Goal: Task Accomplishment & Management: Complete application form

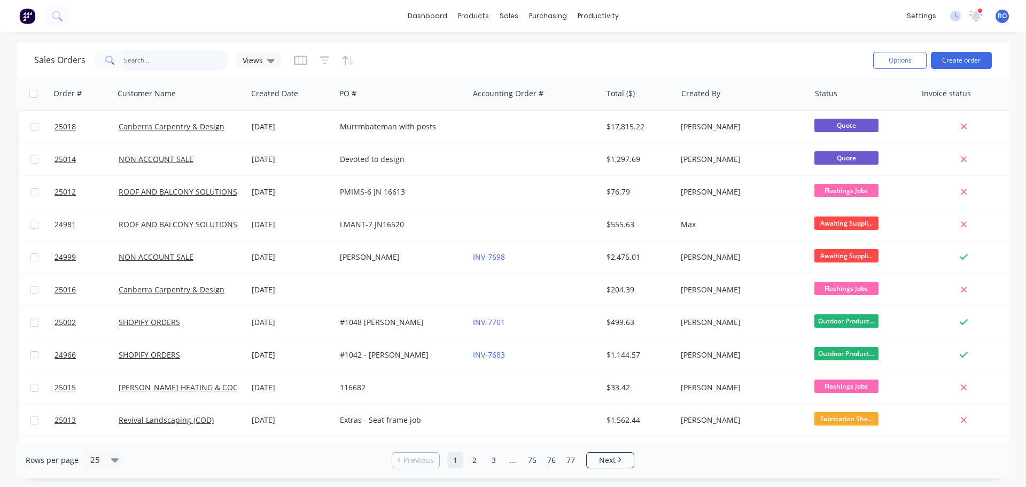
click at [186, 61] on input "text" at bounding box center [176, 60] width 104 height 21
type input "Shopify"
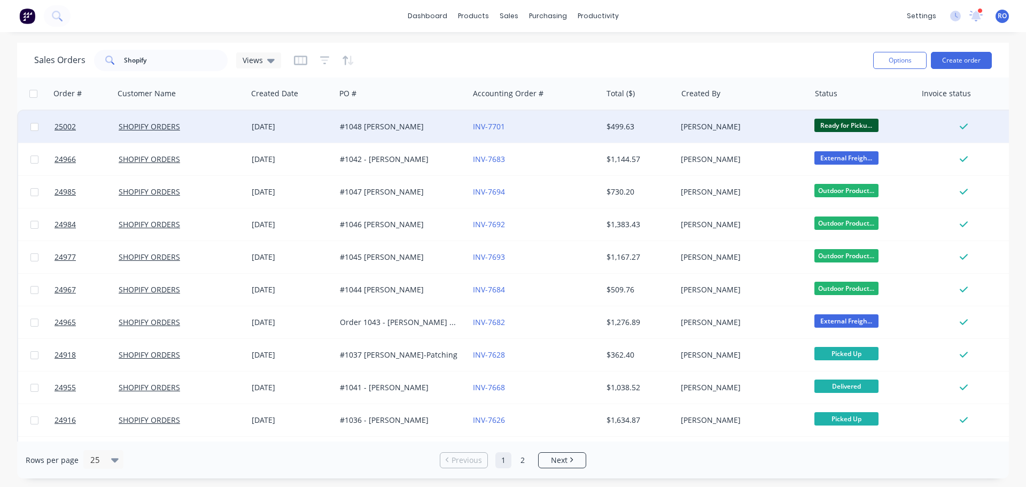
click at [453, 127] on div "#1048 [PERSON_NAME]" at bounding box center [399, 126] width 119 height 11
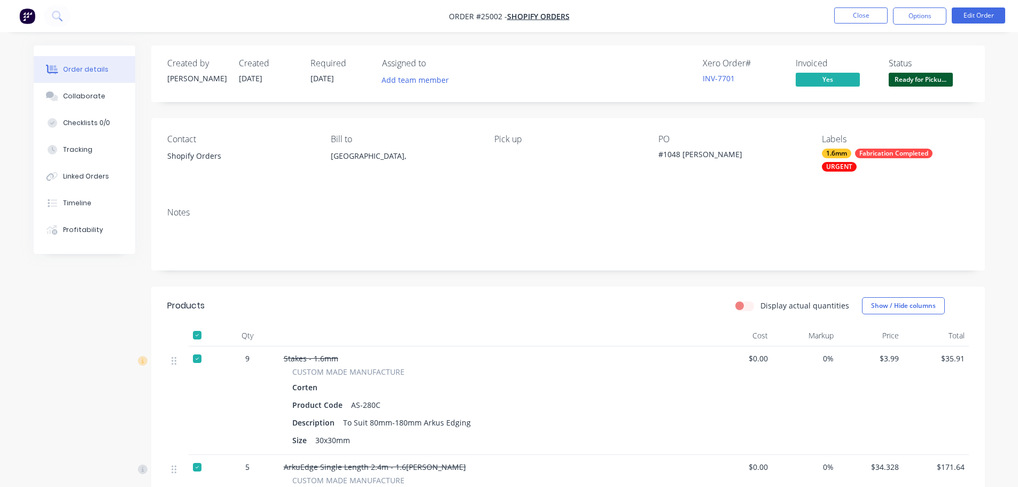
click at [909, 85] on span "Ready for Picku..." at bounding box center [920, 79] width 64 height 13
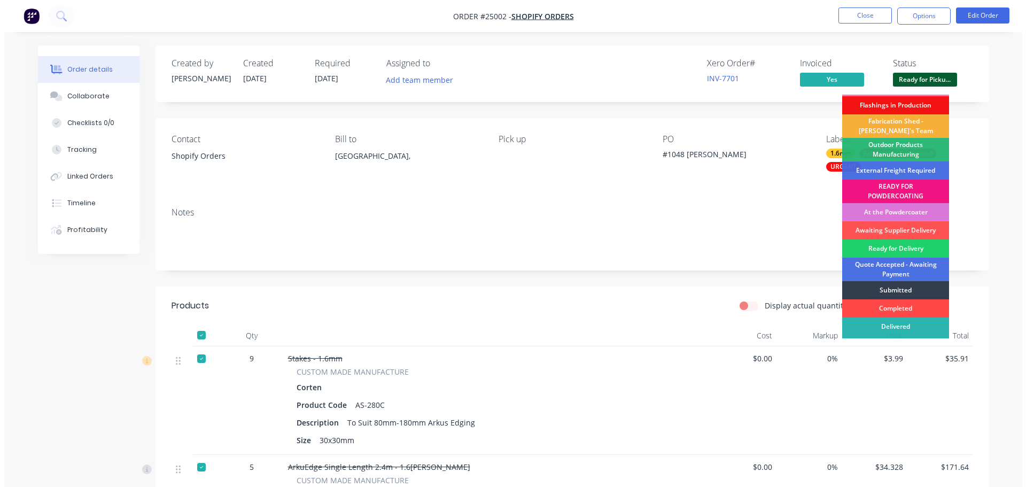
scroll to position [32, 0]
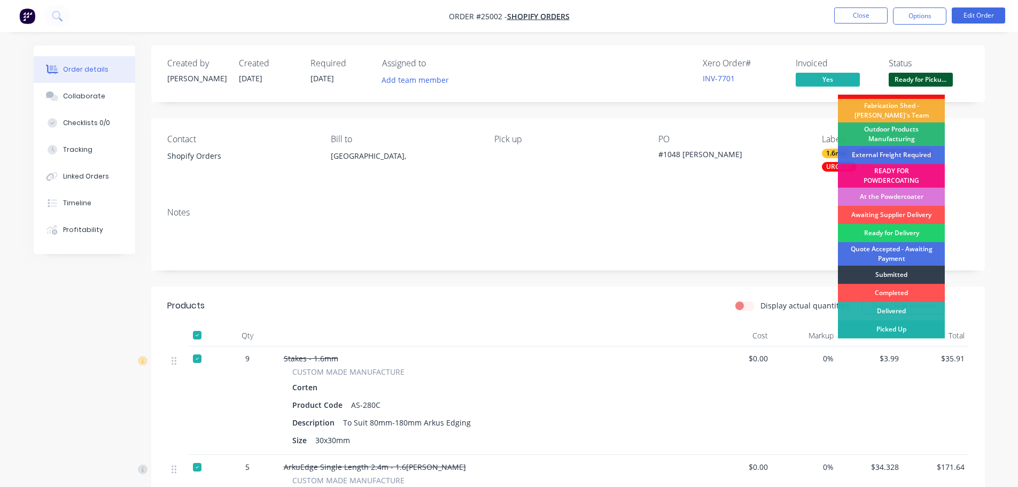
click at [894, 322] on div "Picked Up" at bounding box center [891, 329] width 107 height 18
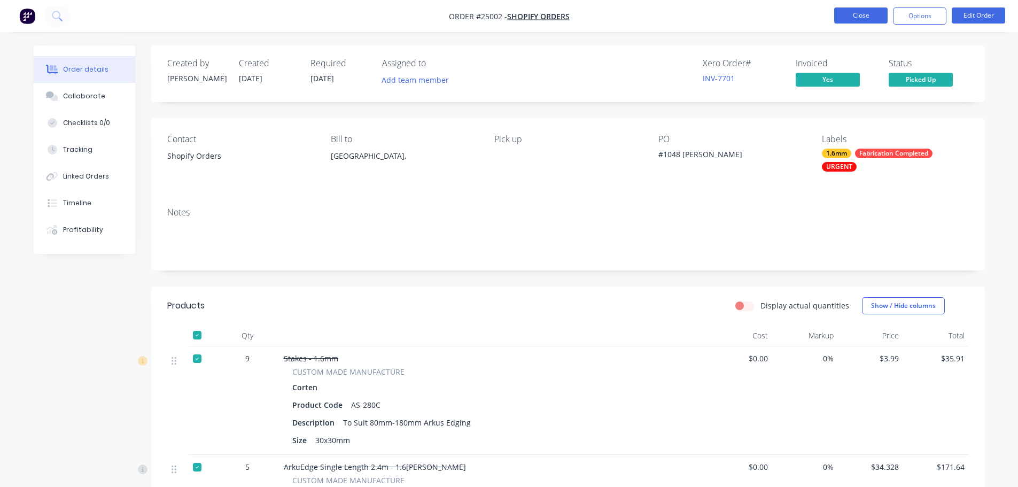
click at [883, 15] on button "Close" at bounding box center [860, 15] width 53 height 16
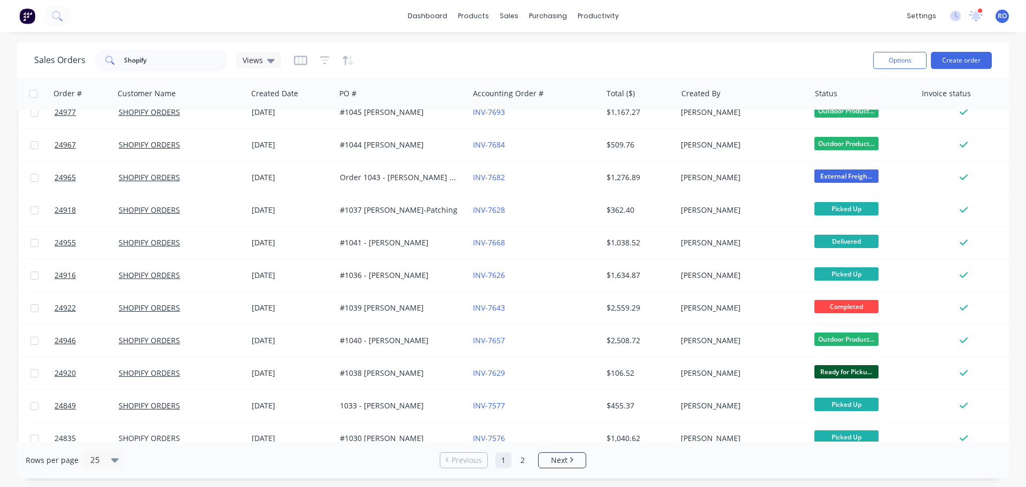
scroll to position [160, 0]
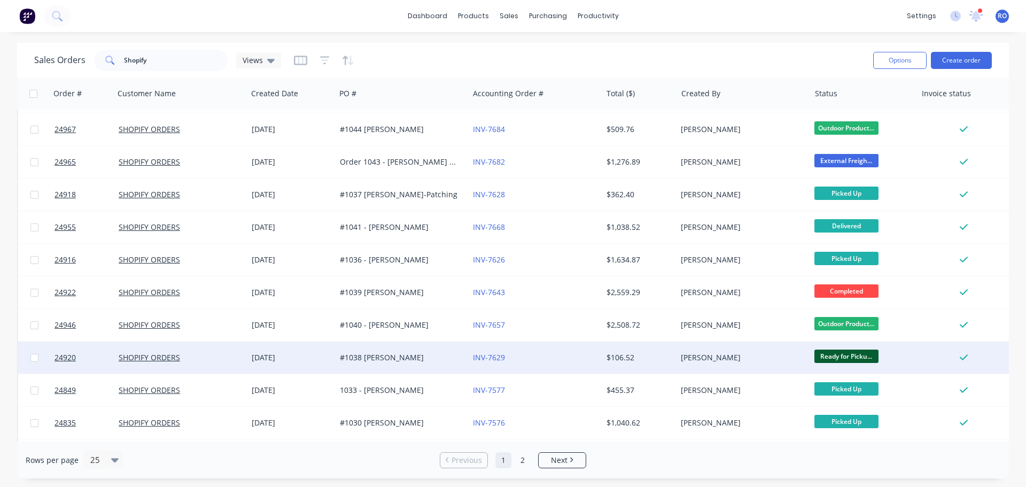
click at [387, 352] on div "#1038 [PERSON_NAME]" at bounding box center [399, 357] width 119 height 11
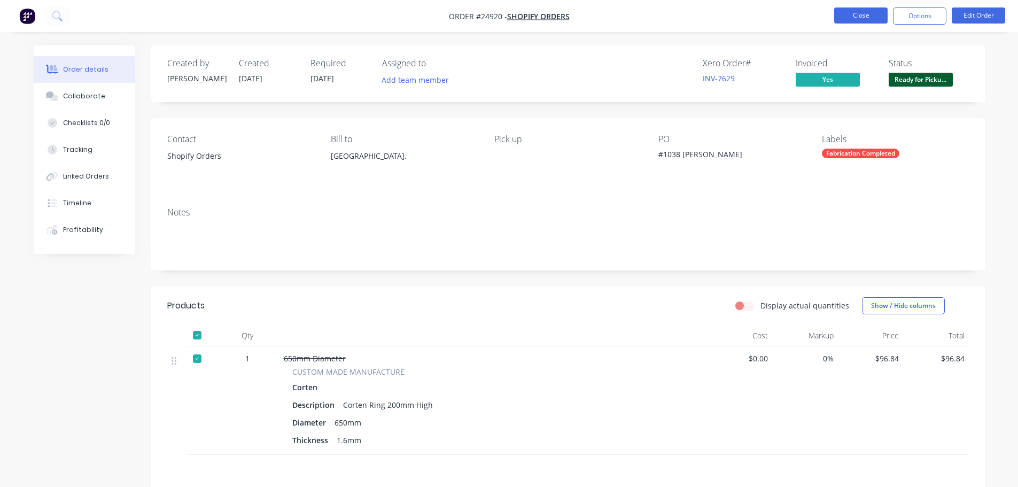
click at [849, 13] on button "Close" at bounding box center [860, 15] width 53 height 16
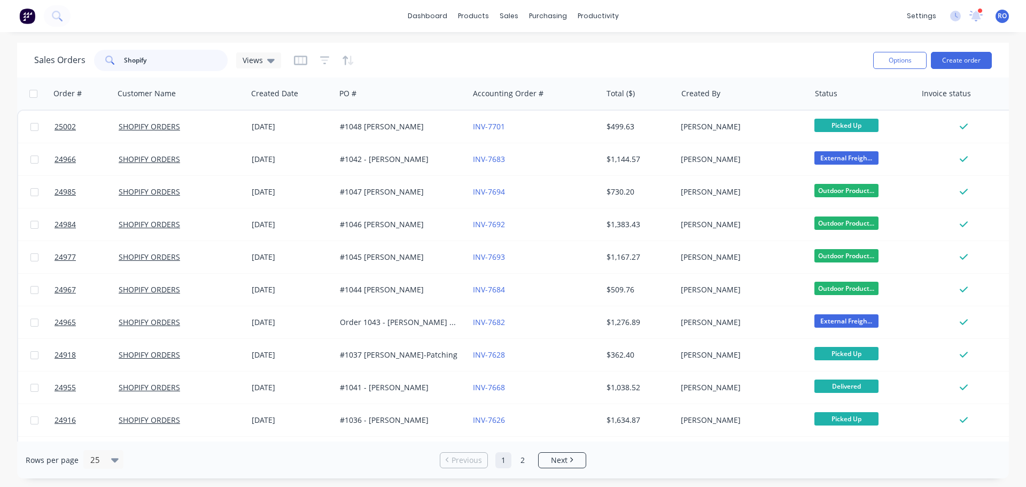
drag, startPoint x: 188, startPoint y: 60, endPoint x: 74, endPoint y: 56, distance: 113.4
click at [76, 56] on div "Sales Orders Shopify Views" at bounding box center [157, 60] width 247 height 21
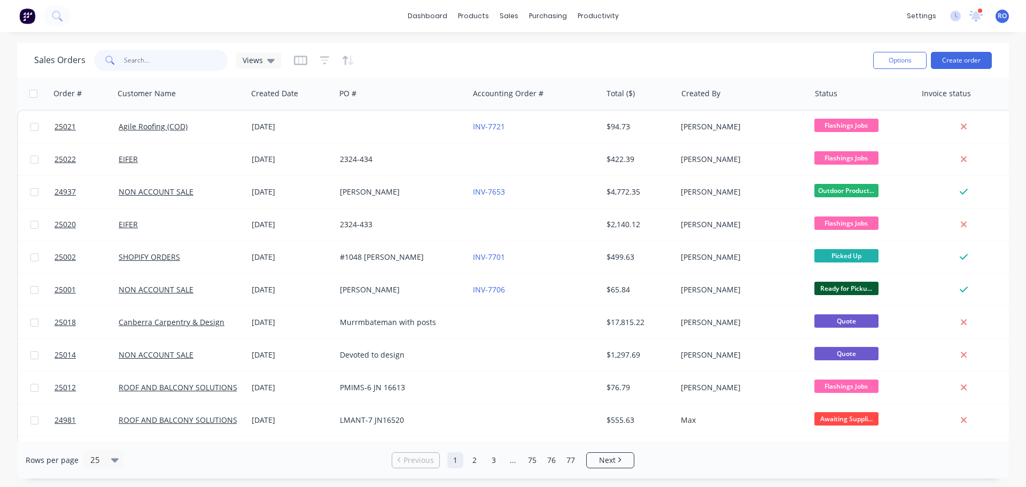
click at [142, 59] on input "text" at bounding box center [176, 60] width 104 height 21
type input "[PERSON_NAME]"
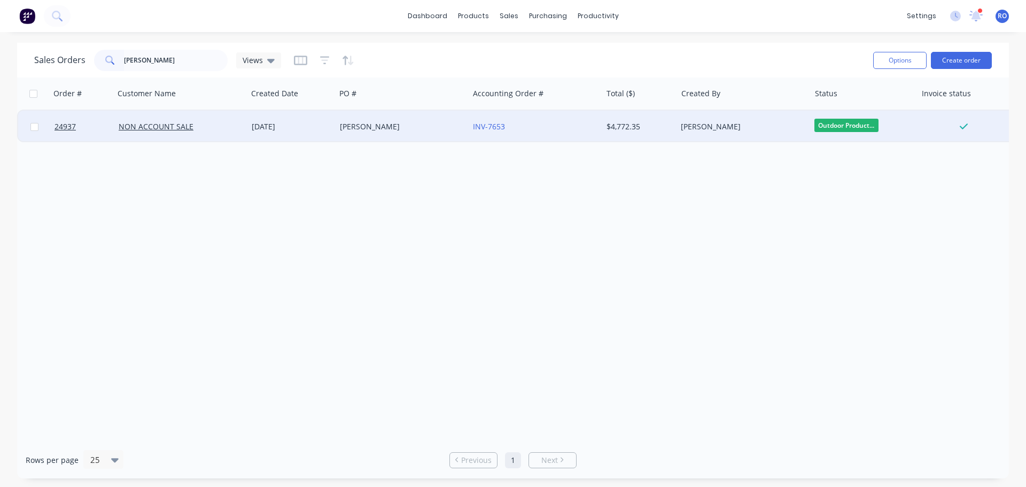
click at [368, 125] on div "[PERSON_NAME]" at bounding box center [399, 126] width 119 height 11
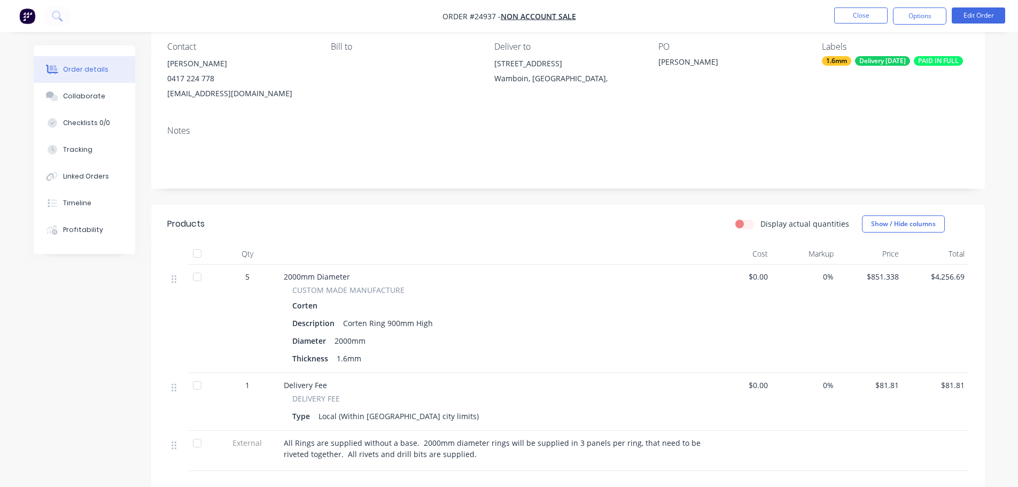
scroll to position [107, 0]
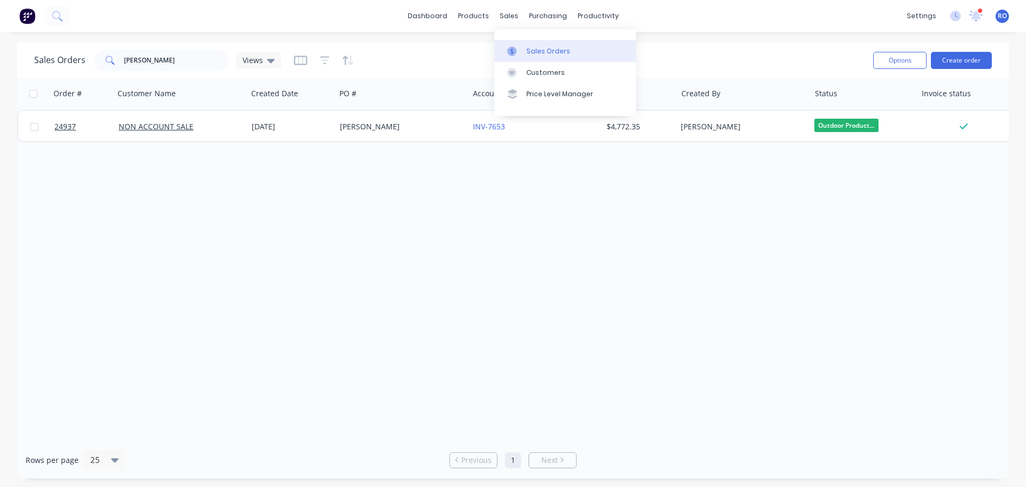
click at [514, 17] on div "sales" at bounding box center [508, 16] width 29 height 16
click at [525, 52] on link "Sales Orders" at bounding box center [565, 50] width 142 height 21
click at [537, 53] on div "Sales Orders" at bounding box center [548, 51] width 44 height 10
click at [968, 57] on button "Create order" at bounding box center [961, 60] width 61 height 17
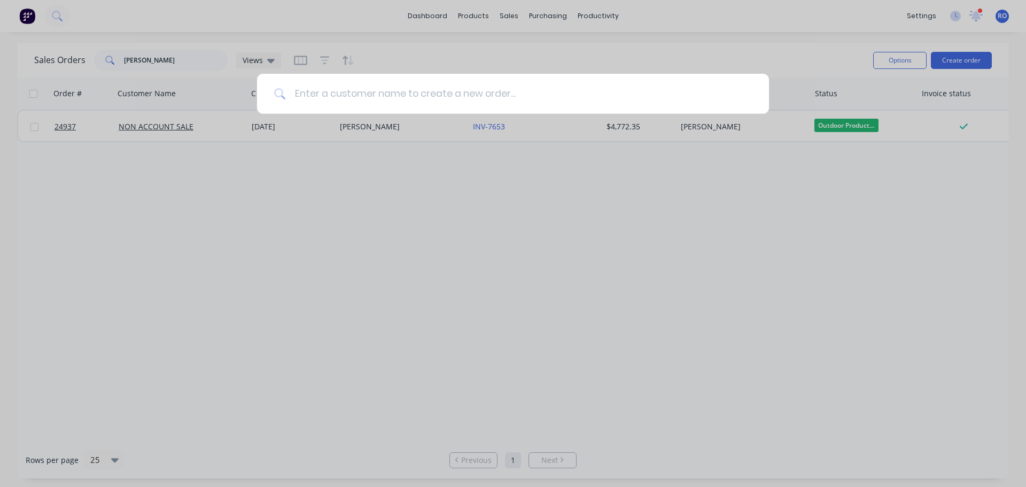
click at [353, 103] on input at bounding box center [519, 94] width 466 height 40
type input "non"
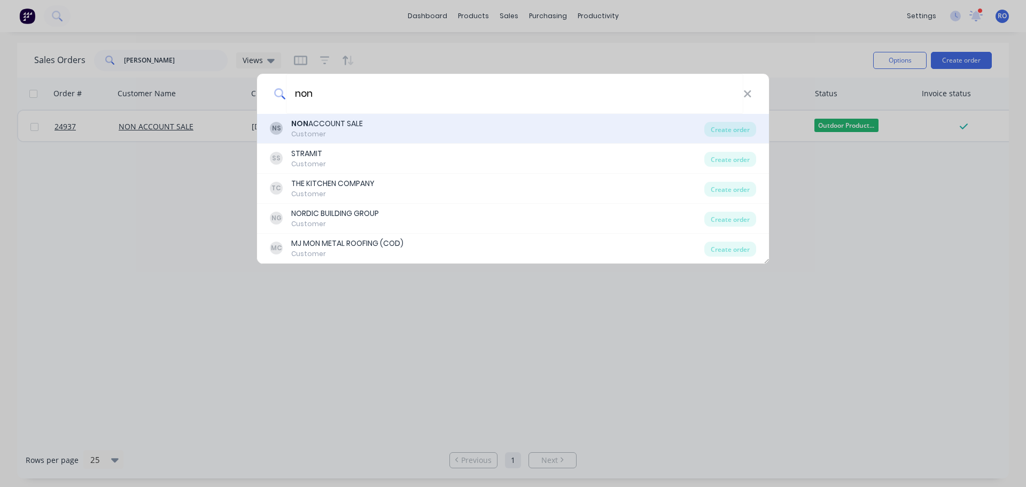
click at [354, 122] on div "NON ACCOUNT SALE" at bounding box center [327, 123] width 72 height 11
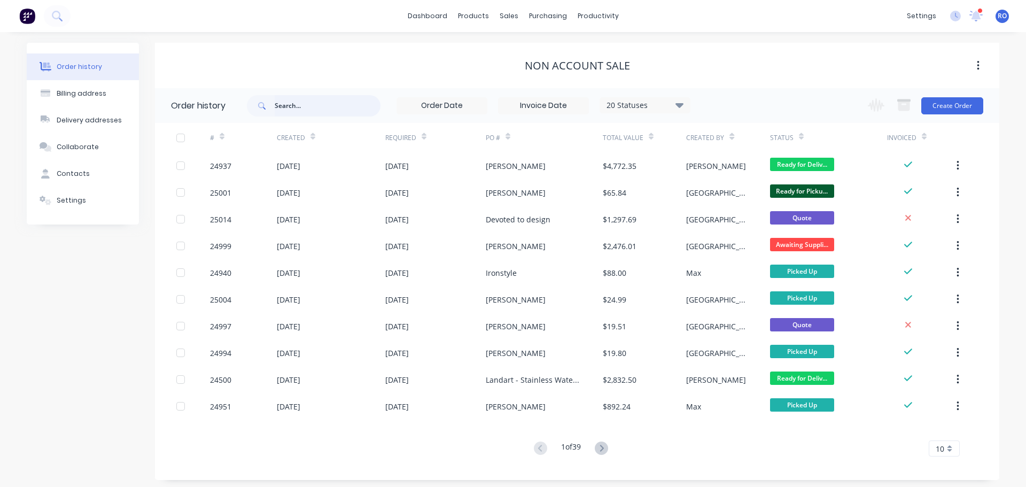
click at [299, 110] on input "text" at bounding box center [328, 105] width 106 height 21
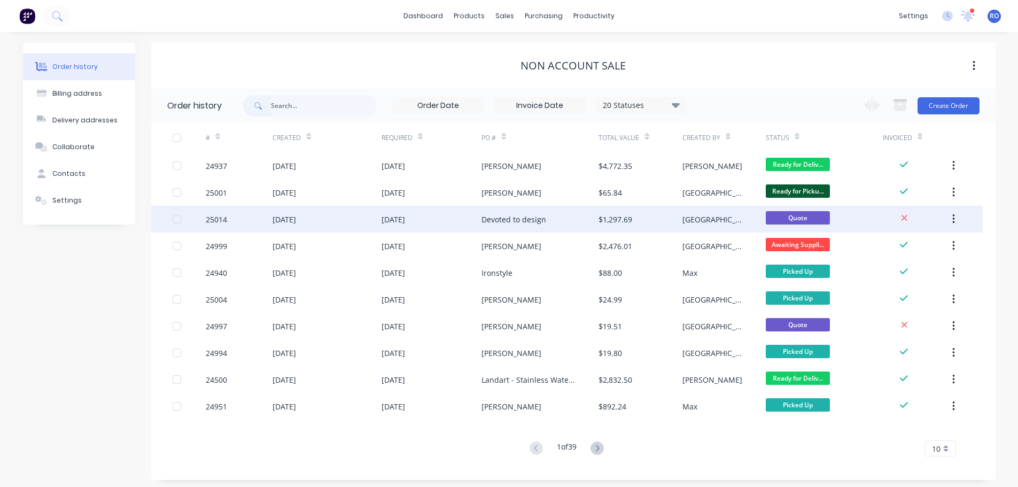
click at [577, 218] on div "Devoted to design" at bounding box center [539, 219] width 117 height 27
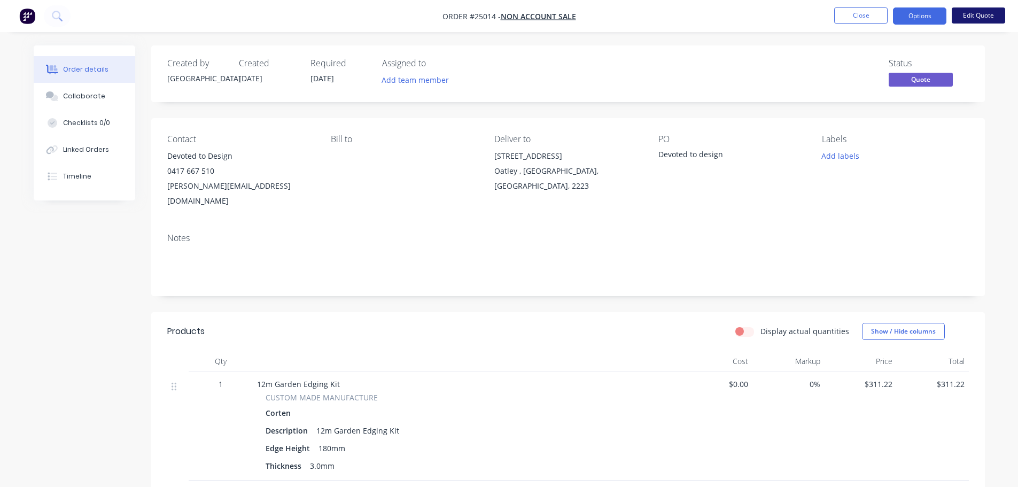
click at [987, 19] on button "Edit Quote" at bounding box center [977, 15] width 53 height 16
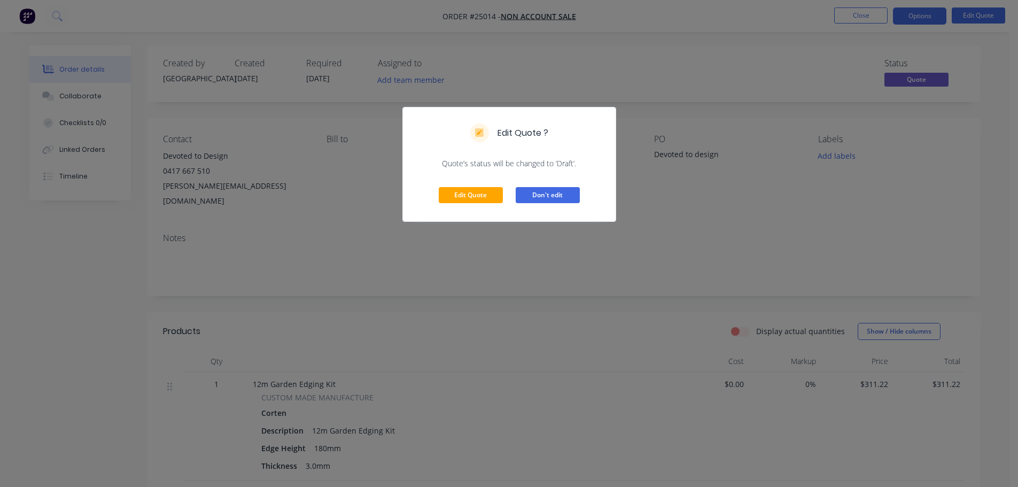
click at [534, 189] on button "Don't edit" at bounding box center [548, 195] width 64 height 16
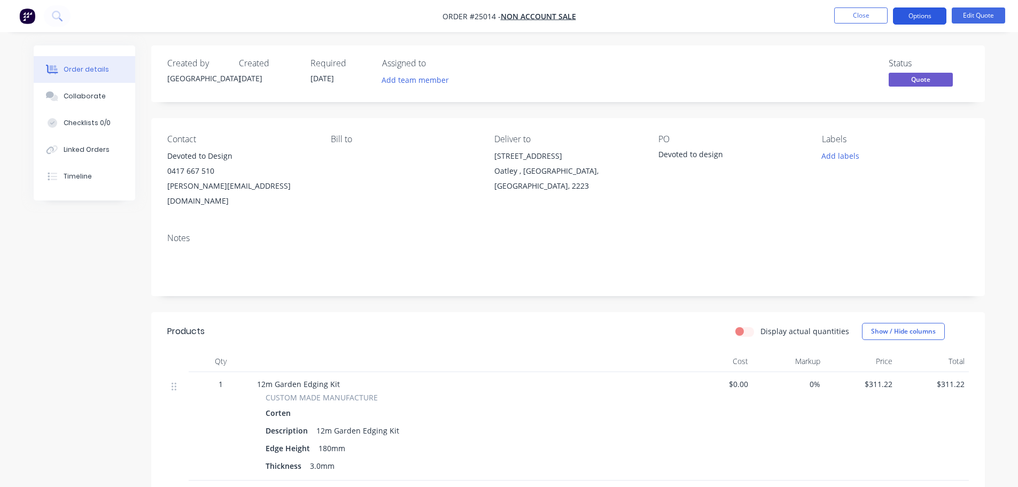
click at [921, 11] on button "Options" at bounding box center [919, 15] width 53 height 17
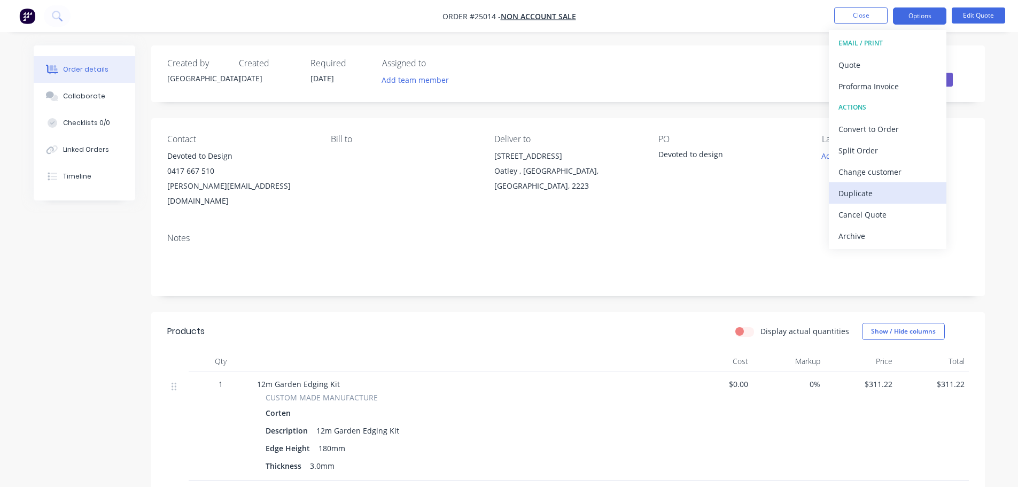
click at [867, 190] on div "Duplicate" at bounding box center [887, 192] width 98 height 15
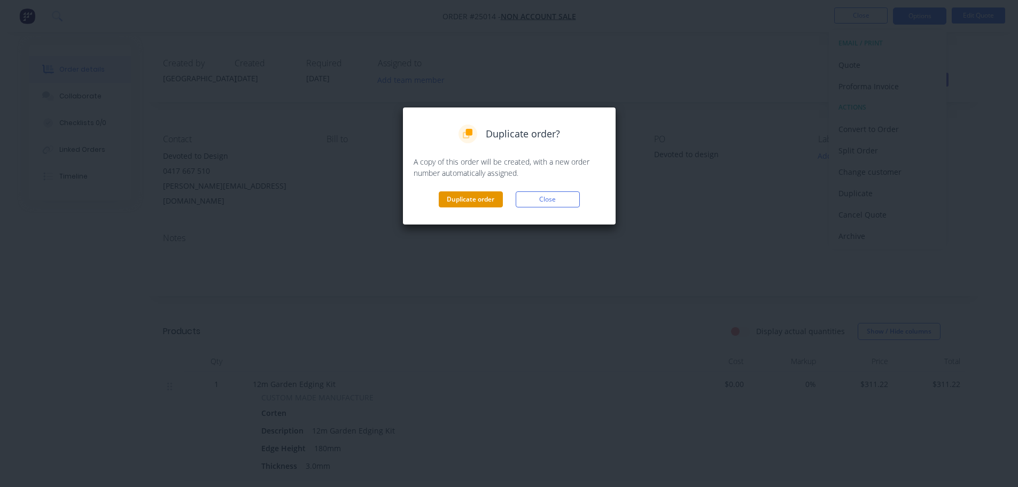
click at [464, 203] on button "Duplicate order" at bounding box center [471, 199] width 64 height 16
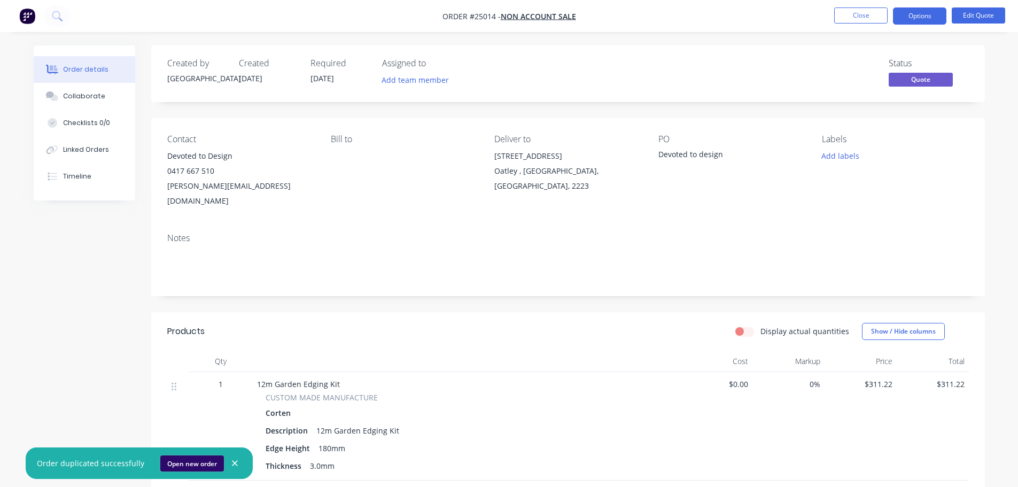
click at [205, 464] on button "Open new order" at bounding box center [192, 463] width 64 height 16
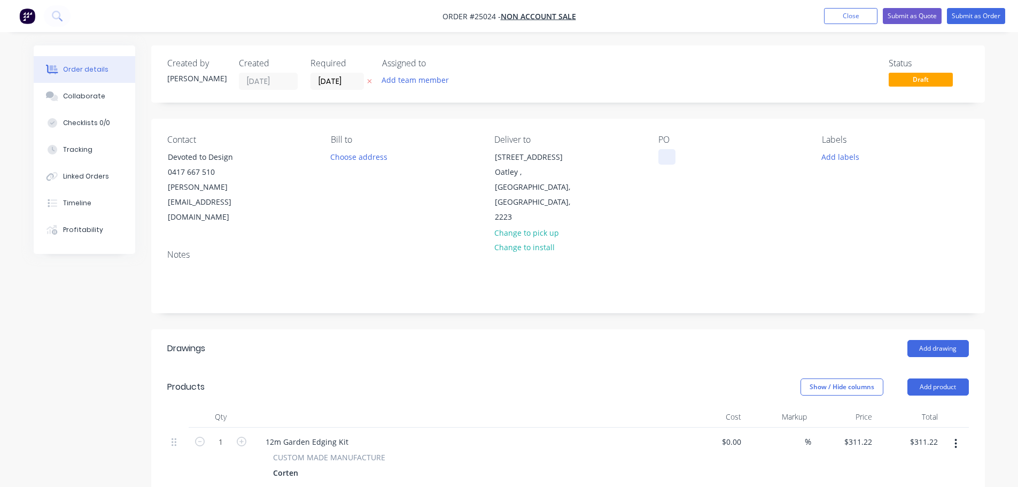
click at [669, 157] on div at bounding box center [666, 156] width 17 height 15
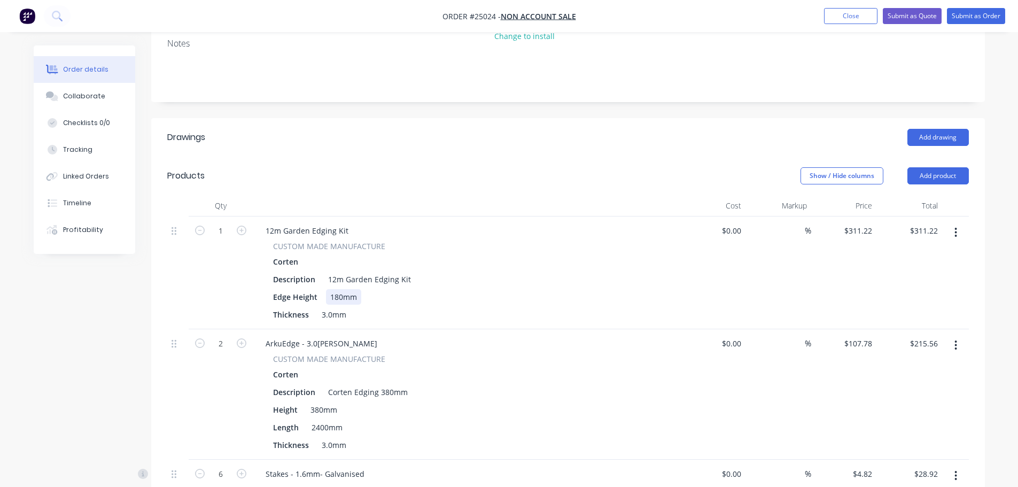
scroll to position [214, 0]
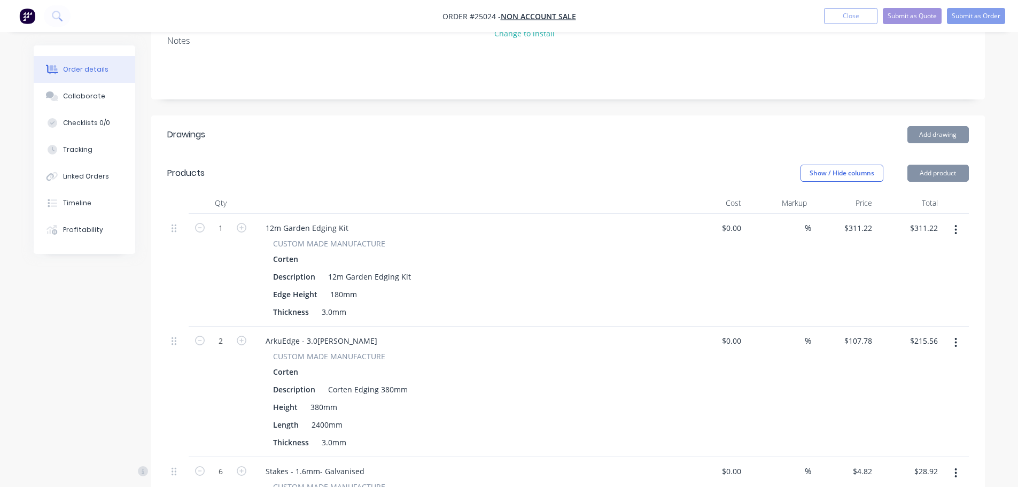
click at [954, 224] on icon "button" at bounding box center [955, 230] width 3 height 12
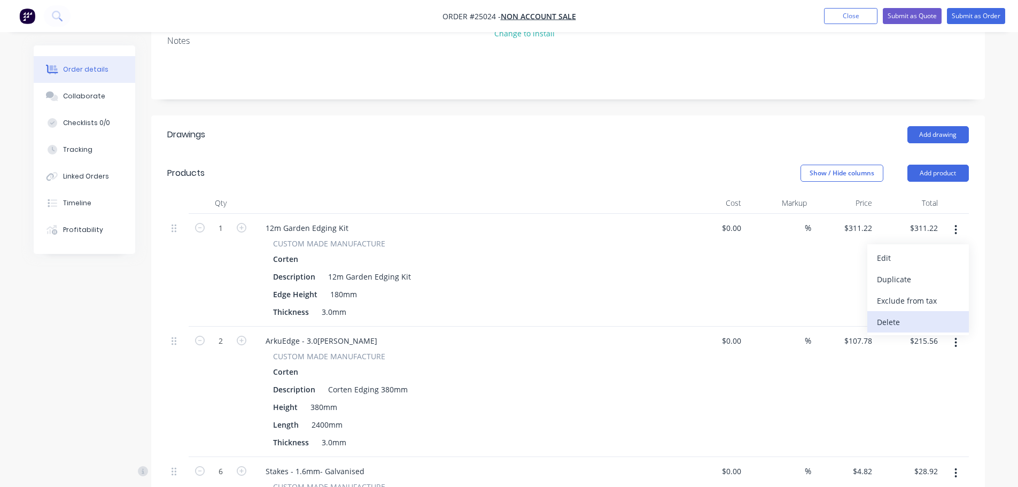
click at [903, 314] on div "Delete" at bounding box center [918, 321] width 82 height 15
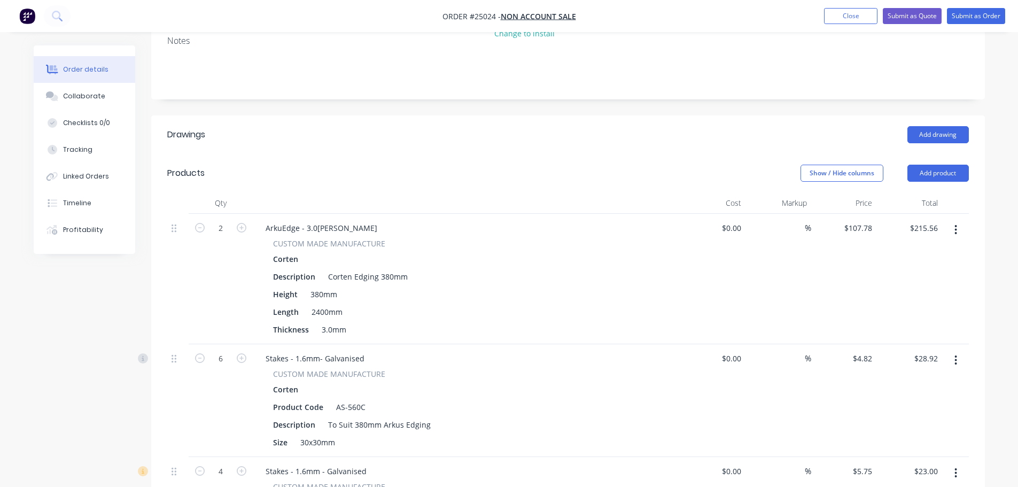
click at [956, 225] on icon "button" at bounding box center [956, 230] width 2 height 10
click at [901, 314] on div "Delete" at bounding box center [918, 321] width 82 height 15
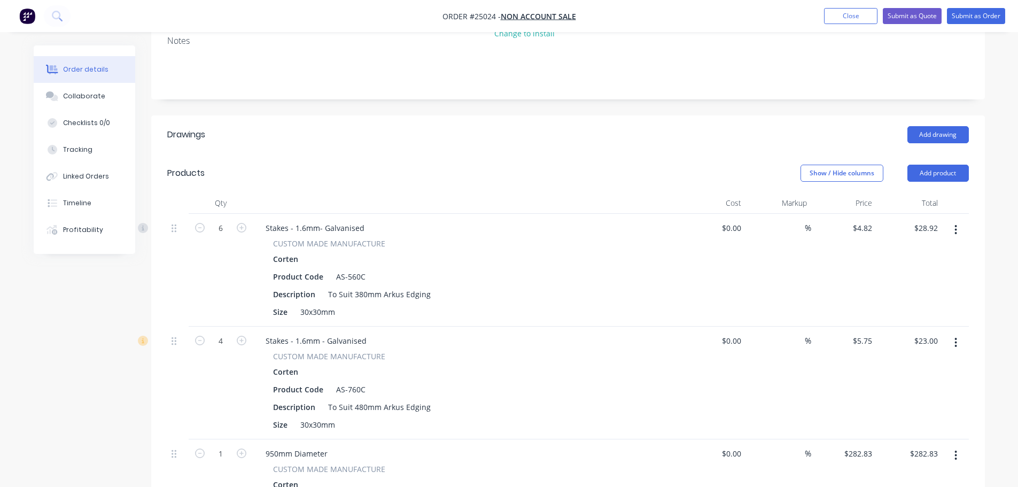
click at [954, 220] on button "button" at bounding box center [955, 229] width 25 height 19
click at [893, 314] on div "Delete" at bounding box center [918, 321] width 82 height 15
click at [950, 220] on button "button" at bounding box center [955, 229] width 25 height 19
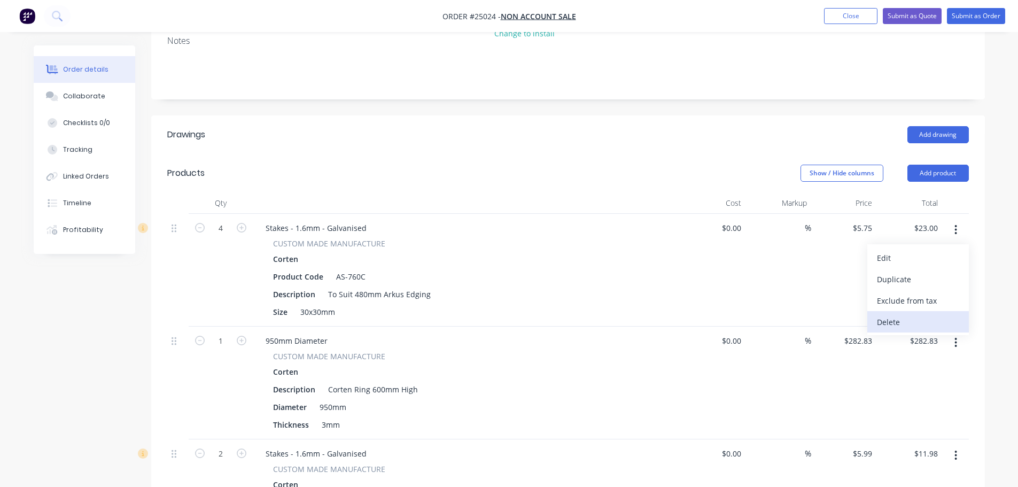
click at [887, 314] on div "Delete" at bounding box center [918, 321] width 82 height 15
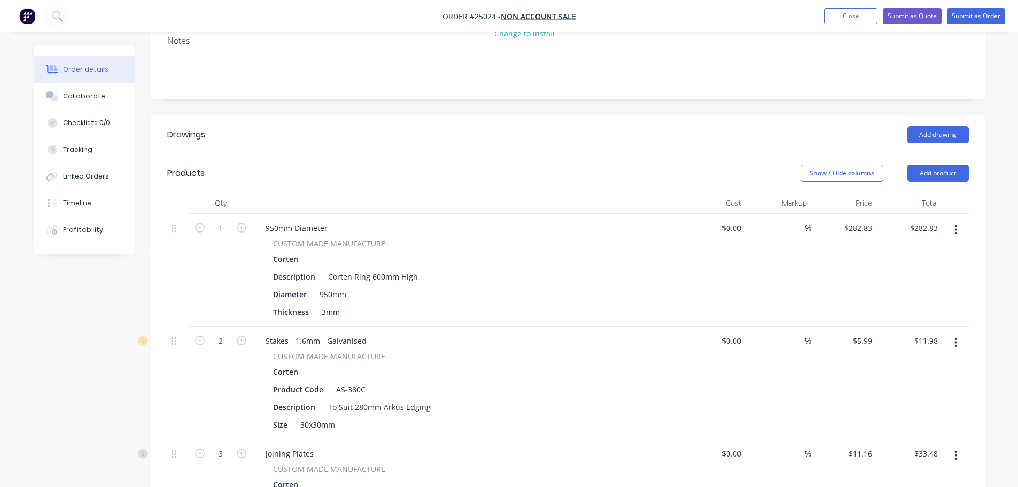
click at [960, 220] on button "button" at bounding box center [955, 229] width 25 height 19
click at [902, 314] on div "Delete" at bounding box center [918, 321] width 82 height 15
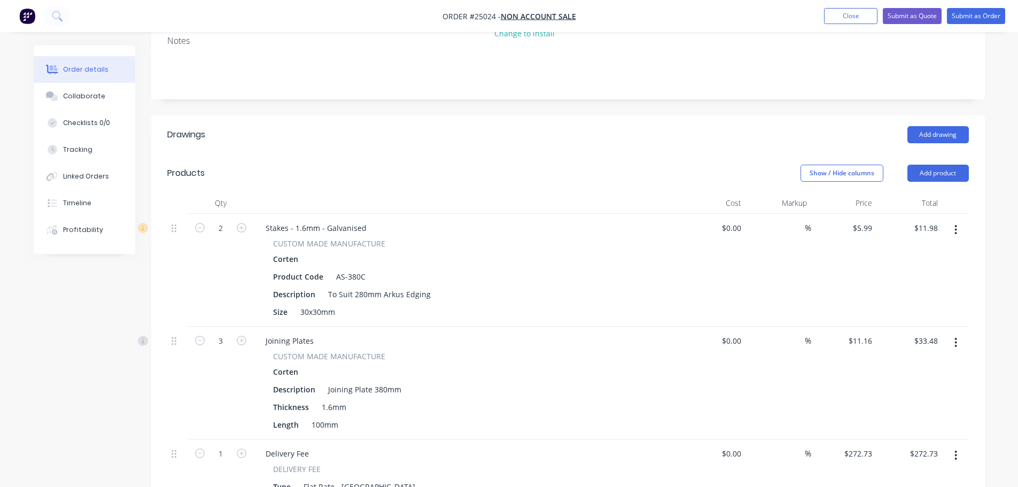
click at [953, 220] on button "button" at bounding box center [955, 229] width 25 height 19
click at [895, 314] on div "Delete" at bounding box center [918, 321] width 82 height 15
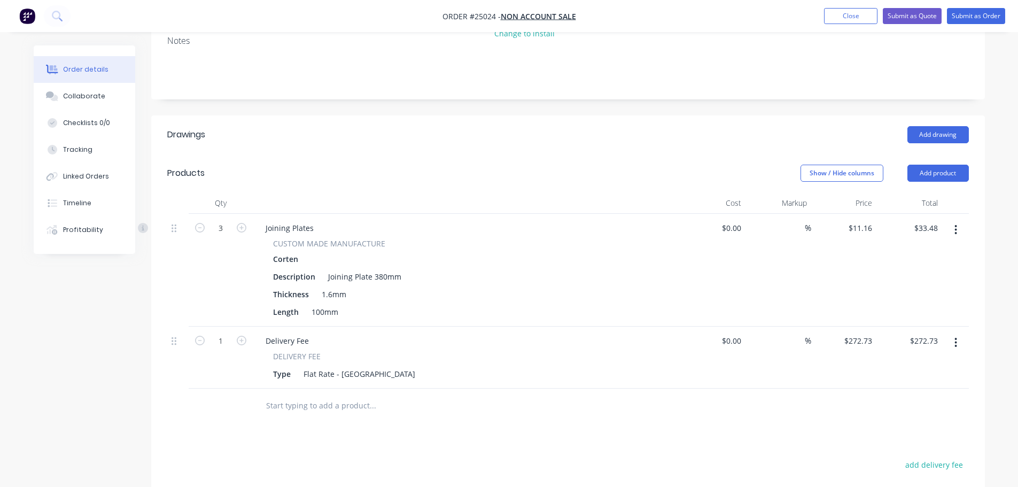
click at [955, 224] on icon "button" at bounding box center [955, 230] width 3 height 12
click at [928, 314] on div "Delete" at bounding box center [918, 321] width 82 height 15
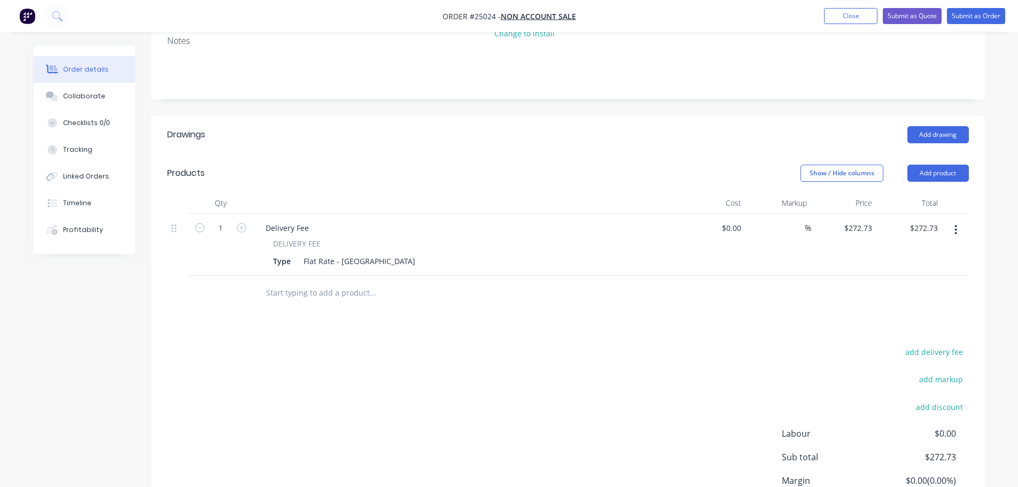
click at [950, 220] on button "button" at bounding box center [955, 229] width 25 height 19
click at [898, 314] on div "Delete" at bounding box center [918, 321] width 82 height 15
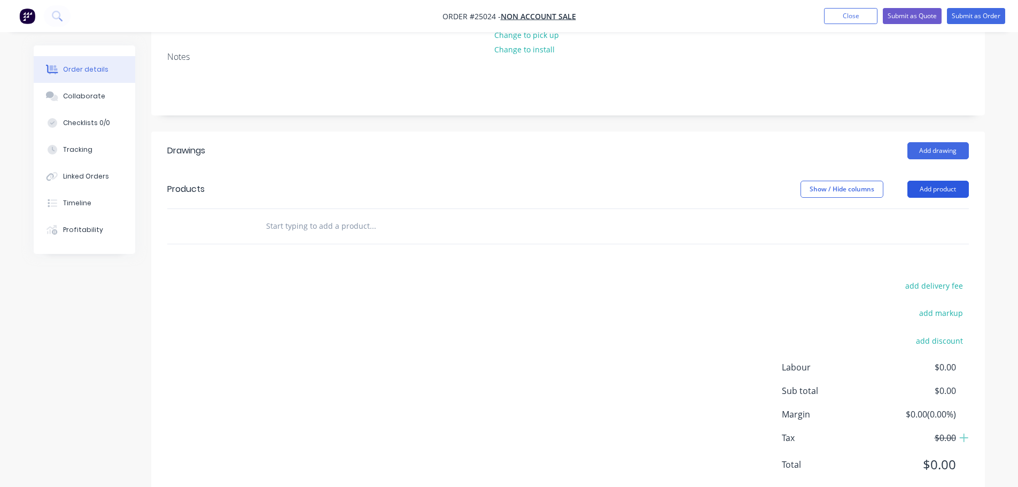
click at [956, 181] on button "Add product" at bounding box center [937, 189] width 61 height 17
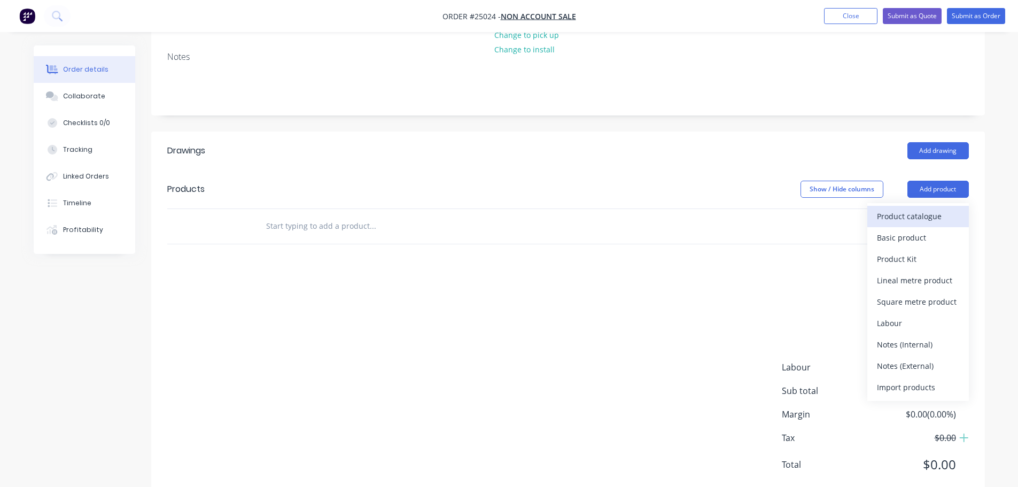
click at [912, 208] on div "Product catalogue" at bounding box center [918, 215] width 82 height 15
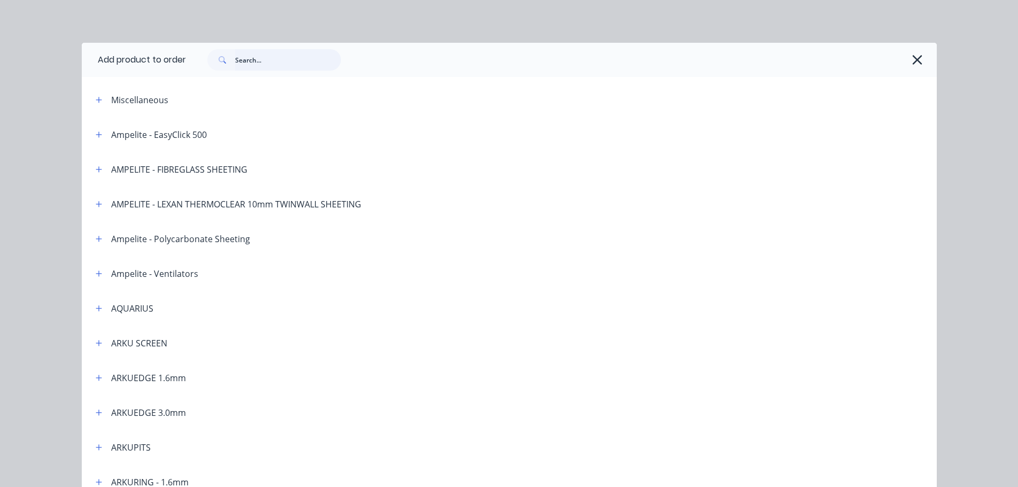
click at [259, 60] on input "text" at bounding box center [288, 59] width 106 height 21
type input "Custom"
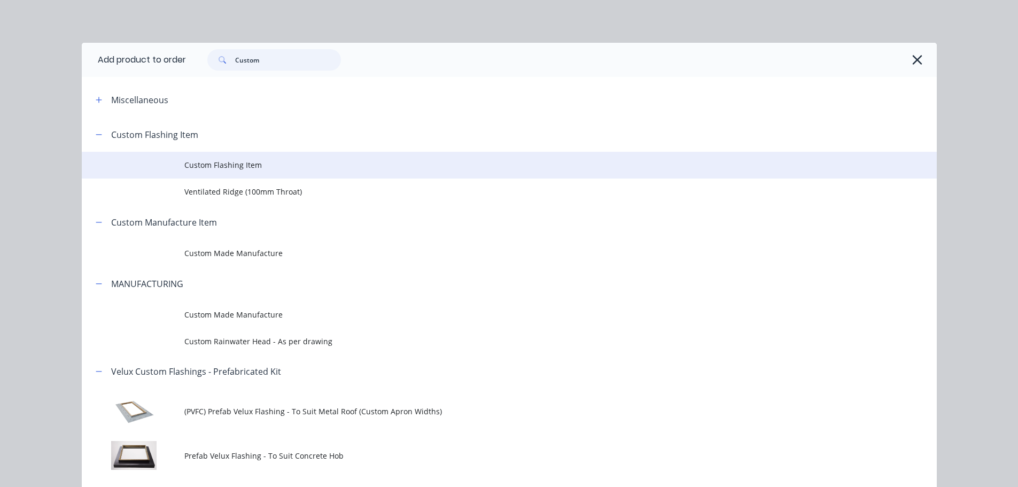
scroll to position [53, 0]
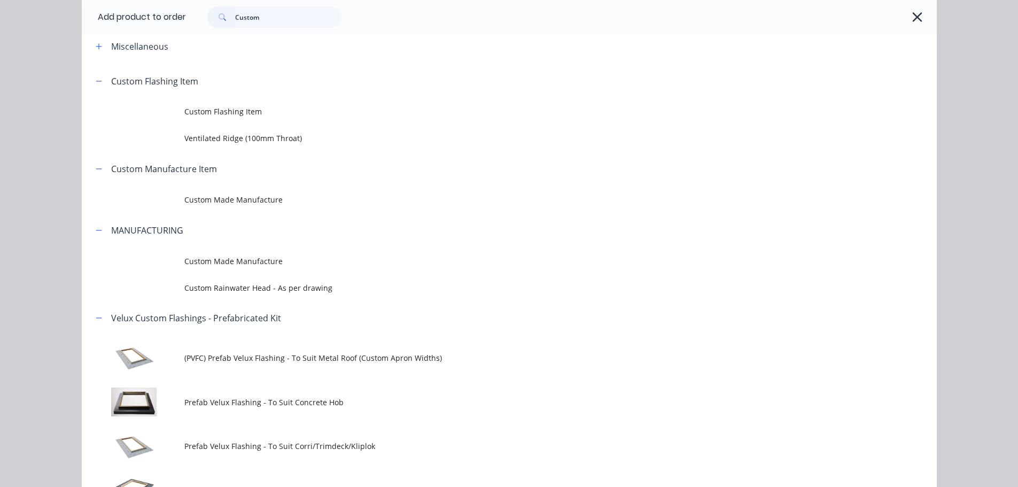
click at [232, 200] on span "Custom Made Manufacture" at bounding box center [485, 199] width 602 height 11
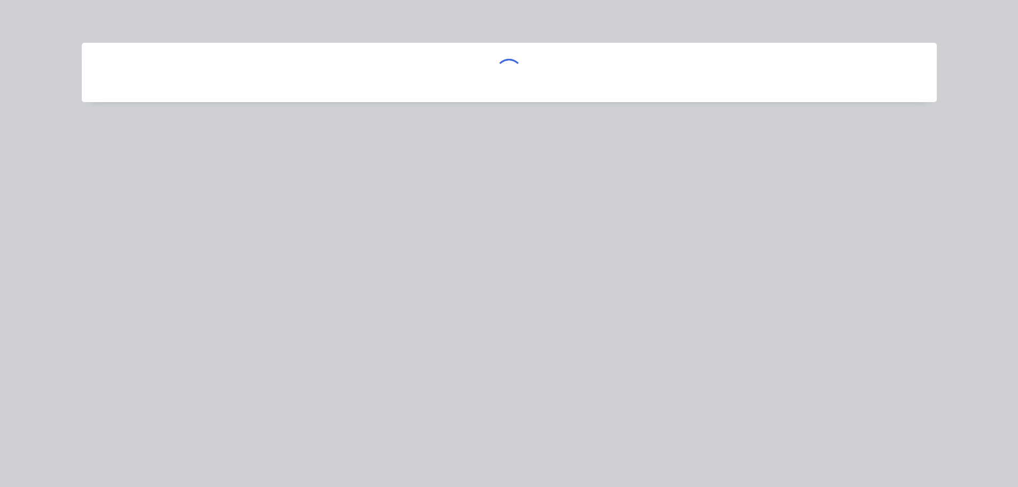
scroll to position [0, 0]
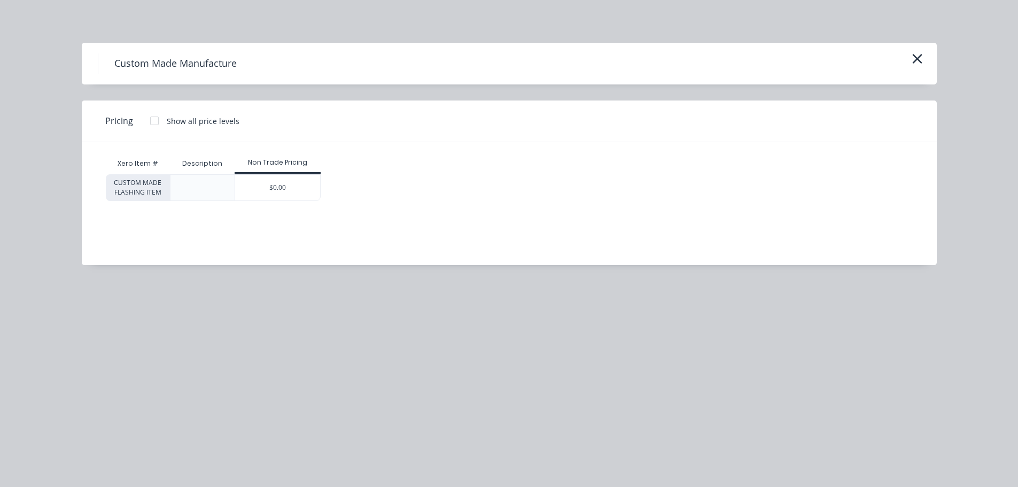
click at [153, 121] on div at bounding box center [154, 120] width 21 height 21
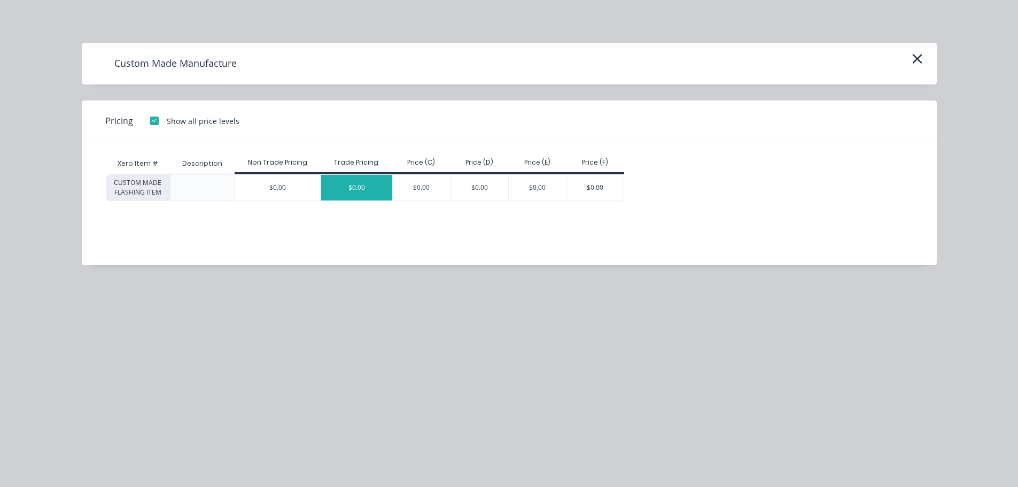
click at [362, 181] on div "$0.00" at bounding box center [357, 188] width 72 height 26
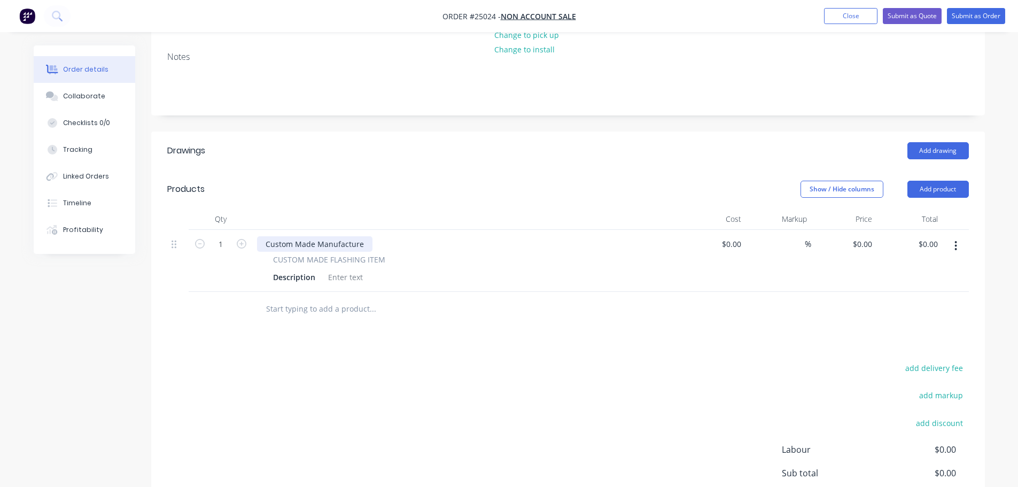
click at [356, 236] on div "Custom Made Manufacture" at bounding box center [314, 243] width 115 height 15
click at [447, 236] on div "Full Welded Planter Box 1000mm x 400mm x 600mm" at bounding box center [359, 243] width 205 height 15
click at [485, 236] on div "Full Welded Planter Box 1000mm x 400mm x 600mm - Includes bottom plate" at bounding box center [402, 243] width 290 height 15
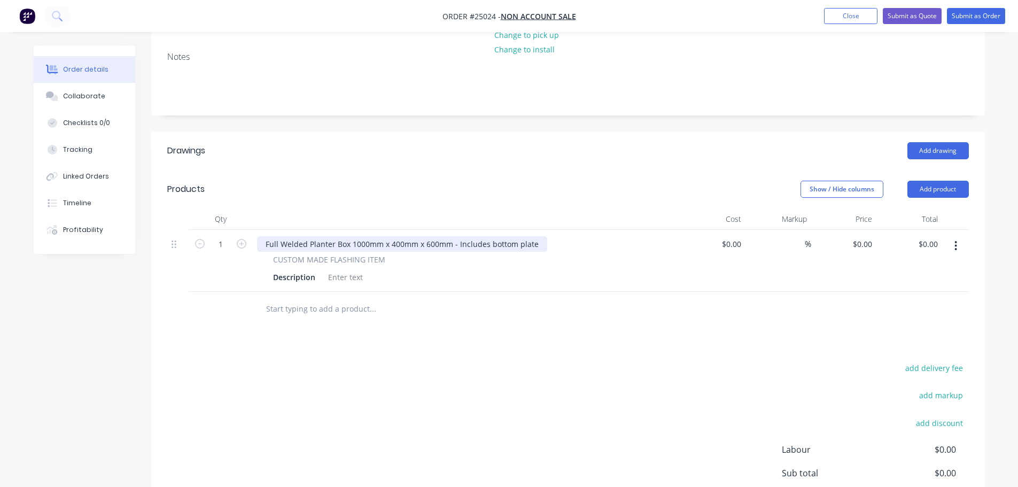
click at [530, 236] on div "Full Welded Planter Box 1000mm x 400mm x 600mm - Includes bottom plate" at bounding box center [402, 243] width 290 height 15
click at [533, 236] on div "Full Welded Planter Box 1000mm x 400mm x 600mm - Includes bottom plate" at bounding box center [402, 243] width 290 height 15
click at [622, 254] on div "CUSTOM MADE FLASHING ITEM" at bounding box center [466, 259] width 387 height 11
click at [739, 236] on input at bounding box center [733, 243] width 25 height 15
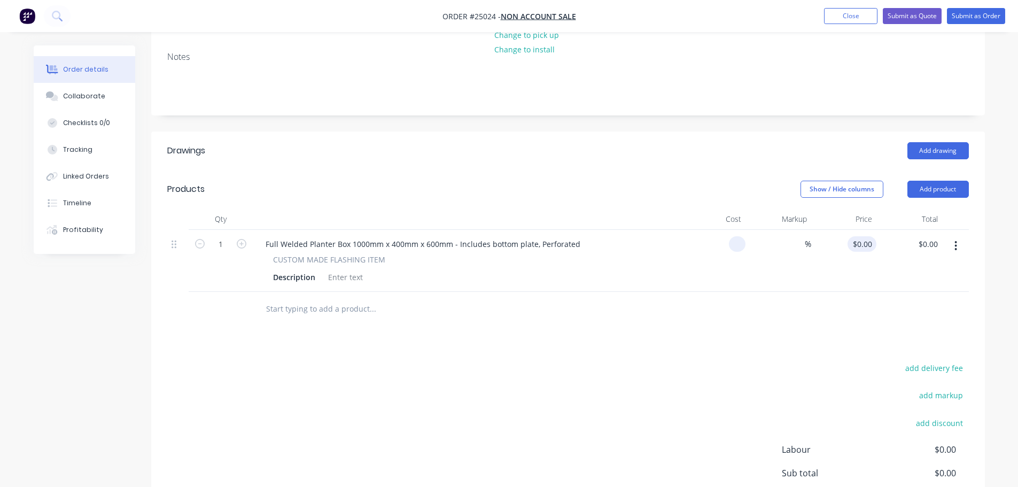
type input "$0.00"
click at [871, 236] on input "0" at bounding box center [870, 243] width 12 height 15
click at [871, 236] on input "822.41" at bounding box center [861, 243] width 29 height 15
type input "$747.65"
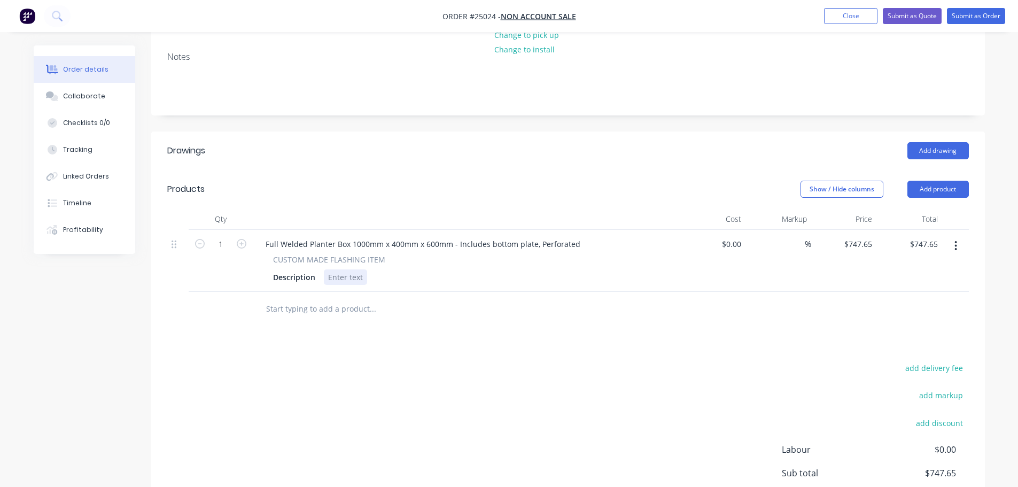
click at [329, 269] on div at bounding box center [345, 276] width 43 height 15
type input "$747.65"
click at [333, 269] on div at bounding box center [345, 276] width 43 height 15
click at [327, 269] on div at bounding box center [345, 276] width 43 height 15
click at [349, 298] on input "text" at bounding box center [373, 308] width 214 height 21
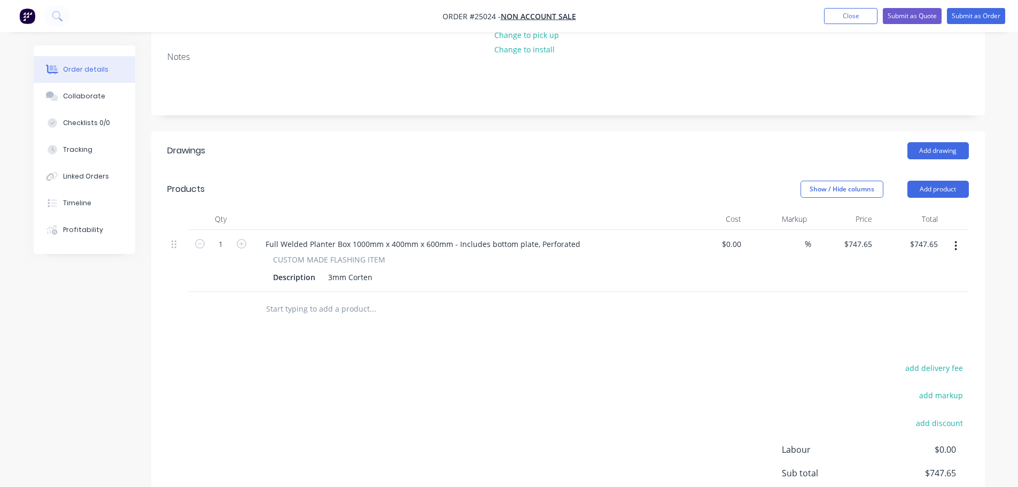
click at [956, 240] on icon "button" at bounding box center [955, 246] width 3 height 12
click at [894, 287] on div "Duplicate" at bounding box center [918, 294] width 82 height 15
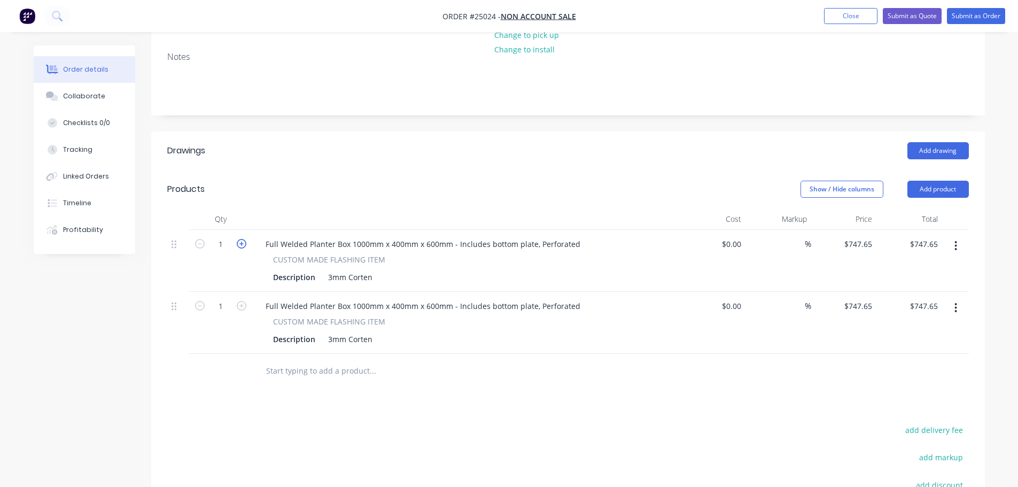
click at [243, 239] on icon "button" at bounding box center [242, 244] width 10 height 10
type input "2"
type input "$1,495.30"
click at [243, 239] on icon "button" at bounding box center [242, 244] width 10 height 10
type input "3"
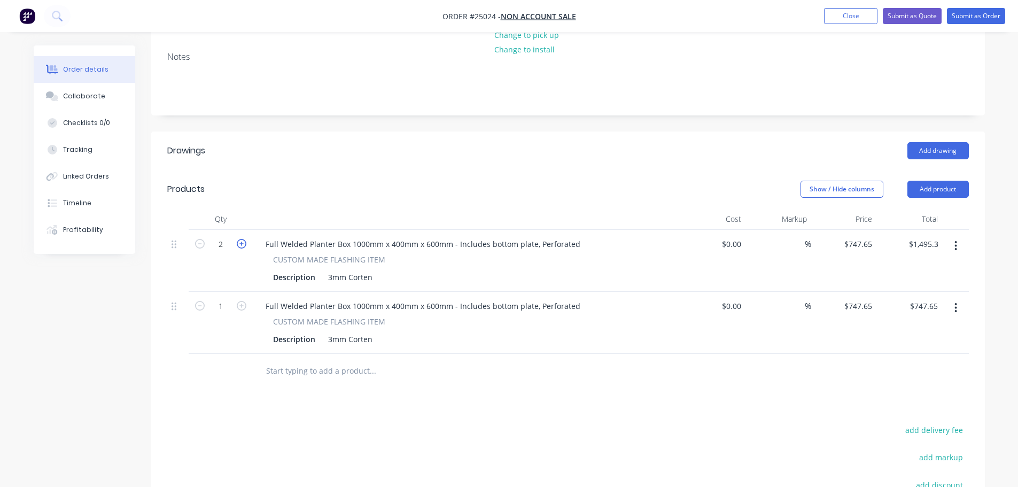
type input "$2,242.95"
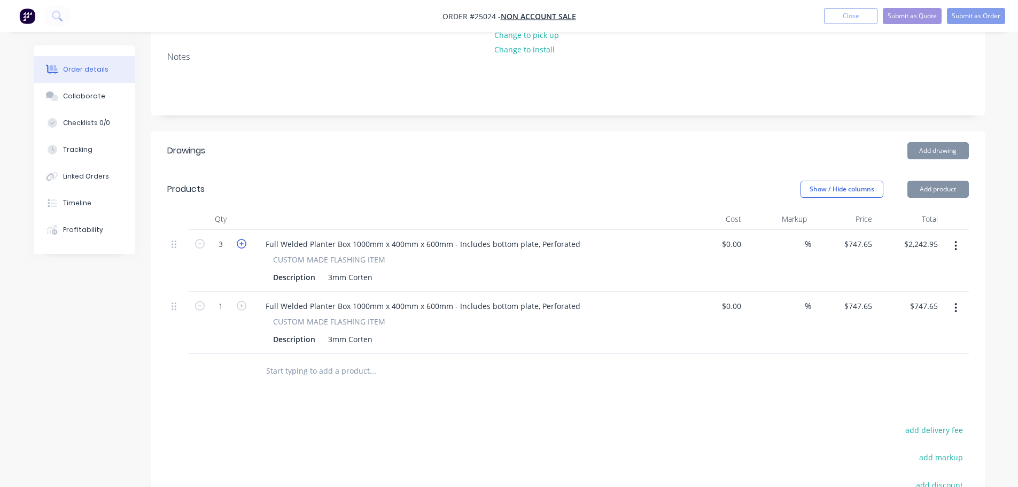
click at [243, 239] on icon "button" at bounding box center [242, 244] width 10 height 10
type input "4"
type input "$2,990.60"
click at [243, 239] on icon "button" at bounding box center [242, 244] width 10 height 10
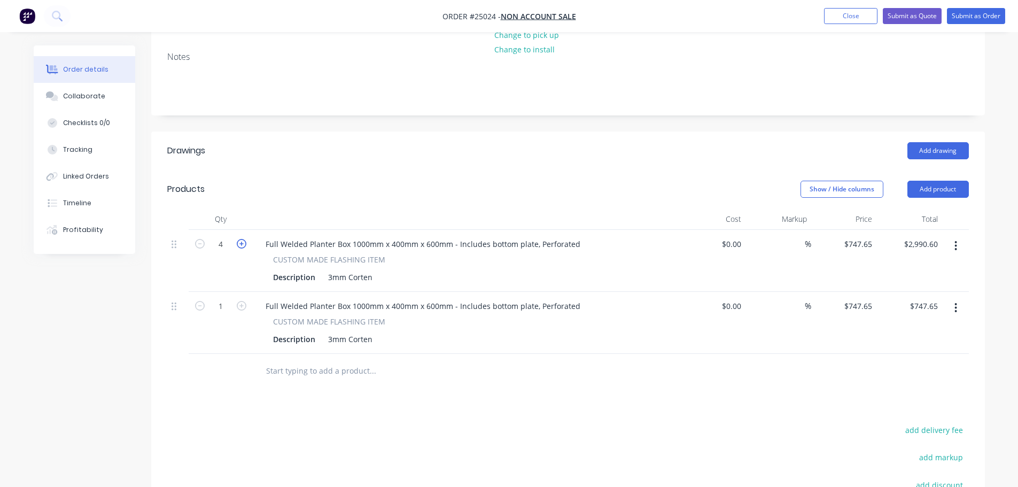
type input "5"
type input "$3,738.25"
click at [243, 239] on icon "button" at bounding box center [242, 244] width 10 height 10
type input "6"
type input "$4,485.90"
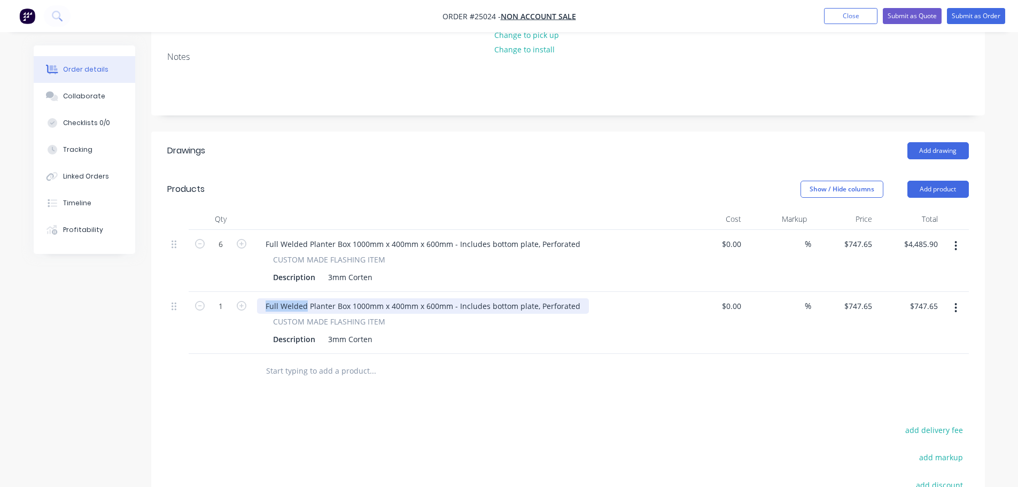
drag, startPoint x: 305, startPoint y: 276, endPoint x: 258, endPoint y: 275, distance: 46.5
click at [258, 298] on div "Full Welded Planter Box 1000mm x 400mm x 600mm - Includes bottom plate, Perfora…" at bounding box center [423, 305] width 332 height 15
click at [475, 298] on div "Modular Planter Box 1000mm x 400mm x 600mm - Includes bottom plate, Perforated" at bounding box center [417, 305] width 320 height 15
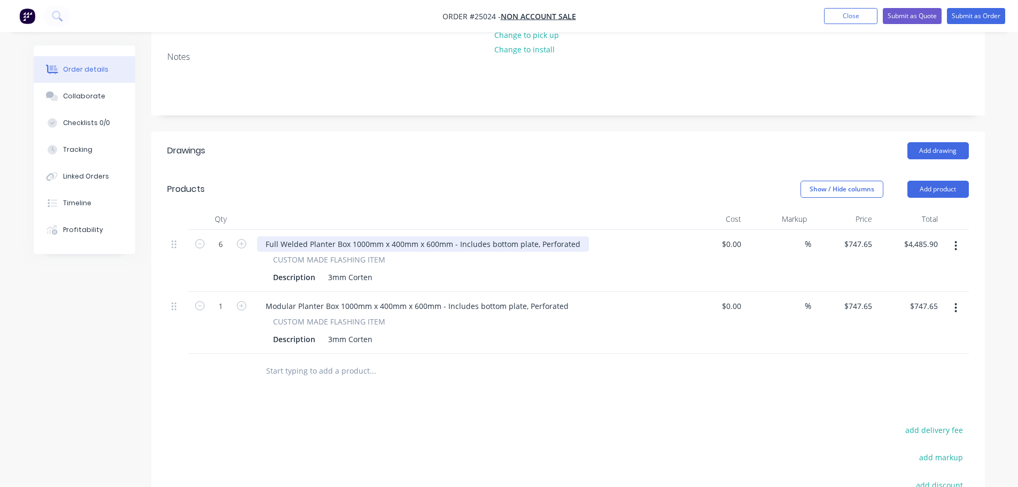
click at [484, 236] on div "Full Welded Planter Box 1000mm x 400mm x 600mm - Includes bottom plate, Perfora…" at bounding box center [423, 243] width 332 height 15
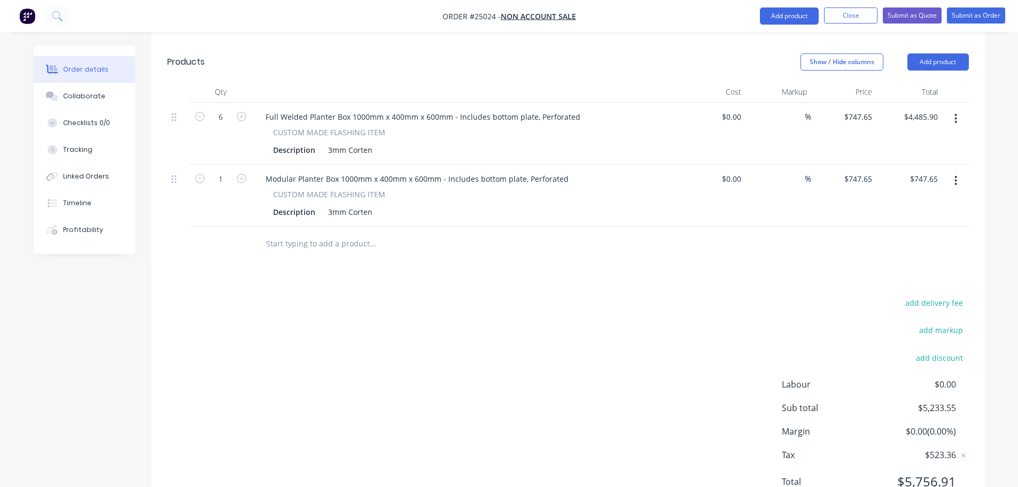
scroll to position [342, 0]
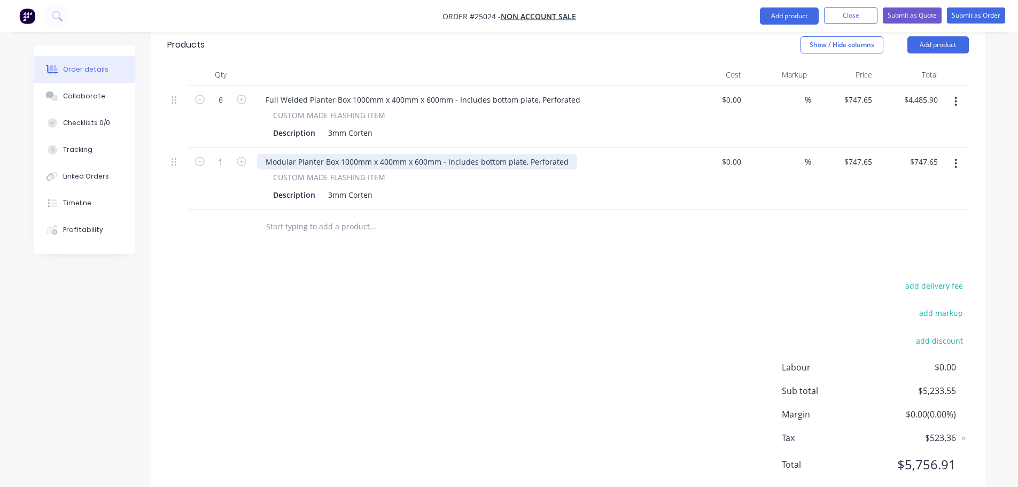
click at [473, 154] on div "Modular Planter Box 1000mm x 400mm x 600mm - Includes bottom plate, Perforated" at bounding box center [417, 161] width 320 height 15
drag, startPoint x: 500, startPoint y: 130, endPoint x: 478, endPoint y: 135, distance: 22.8
click at [478, 154] on div "Modular Planter Box 1000mm x 400mm x 600mm - Includes welded bottom plate, Perf…" at bounding box center [431, 161] width 348 height 15
copy div "welded"
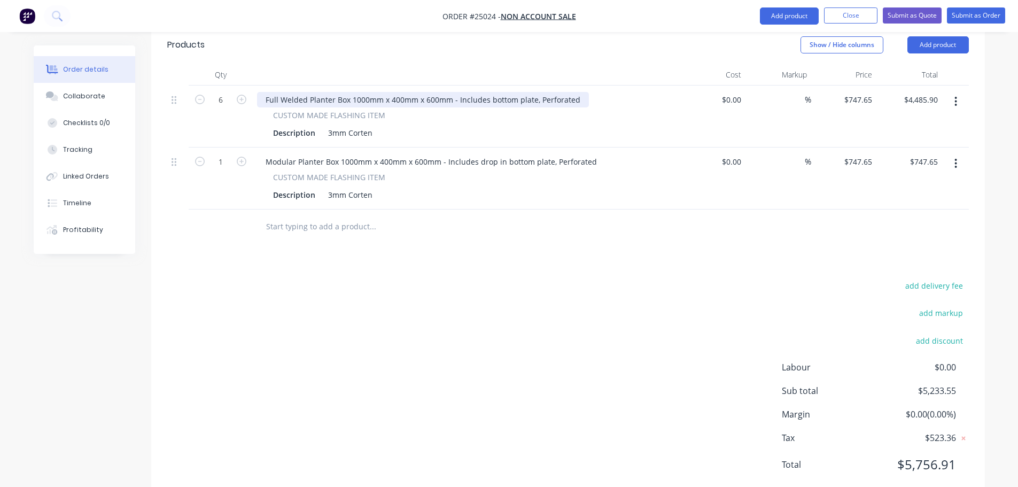
click at [486, 92] on div "Full Welded Planter Box 1000mm x 400mm x 600mm - Includes bottom plate, Perfora…" at bounding box center [423, 99] width 332 height 15
click at [488, 92] on div "Full Welded Planter Box 1000mm x 400mm x 600mm - Includes bottom plate, Perfora…" at bounding box center [423, 99] width 332 height 15
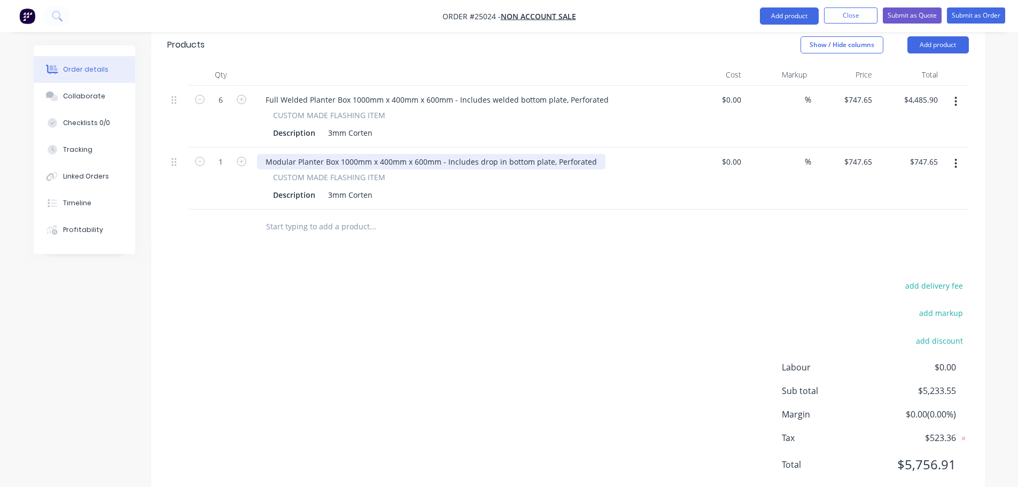
click at [553, 154] on div "Modular Planter Box 1000mm x 400mm x 600mm - Includes drop in bottom plate, Per…" at bounding box center [431, 161] width 348 height 15
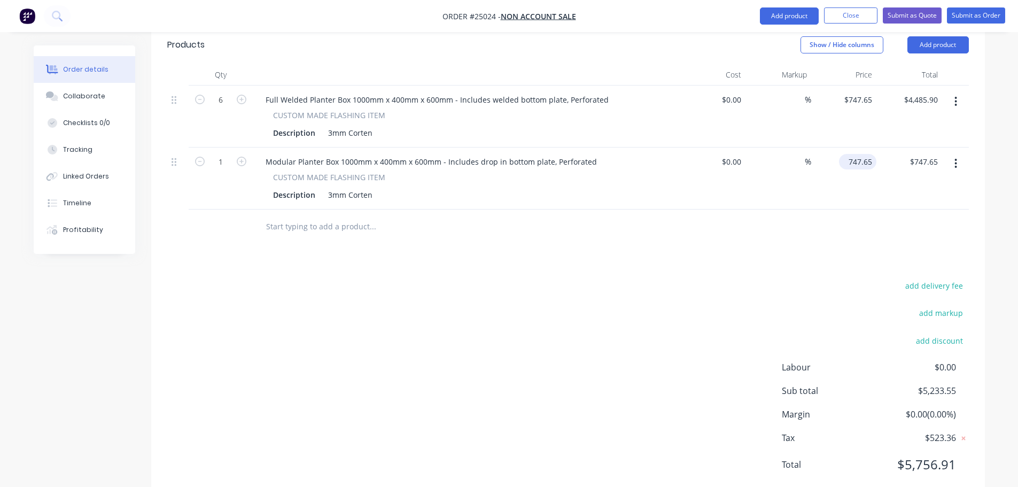
click at [853, 154] on input "747.65" at bounding box center [859, 161] width 33 height 15
click at [853, 154] on input "747.65" at bounding box center [861, 161] width 29 height 15
click at [864, 154] on input "747.65" at bounding box center [861, 161] width 29 height 15
paste input "685.70"
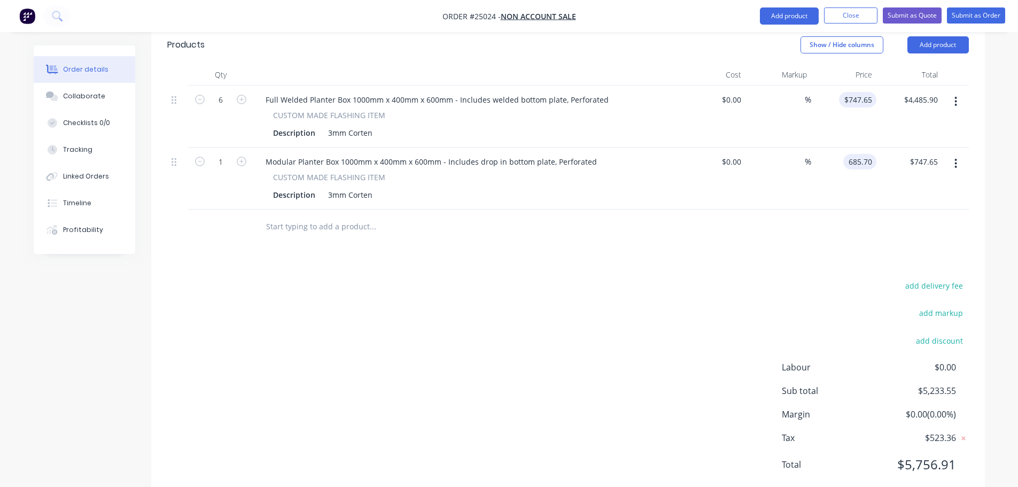
type input "685.70"
type input "747.65"
type input "$685.70"
click at [864, 92] on input "747.65" at bounding box center [859, 99] width 33 height 15
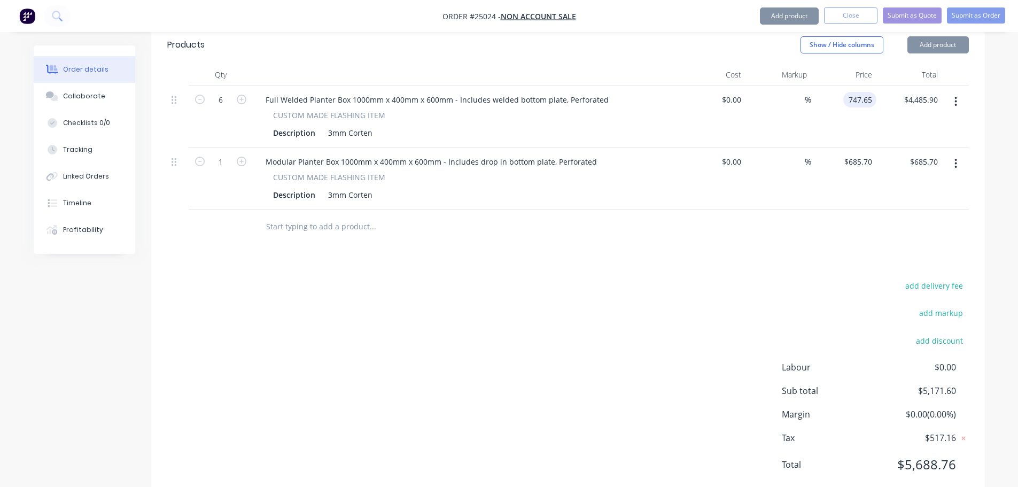
click at [864, 92] on input "747.65" at bounding box center [861, 99] width 29 height 15
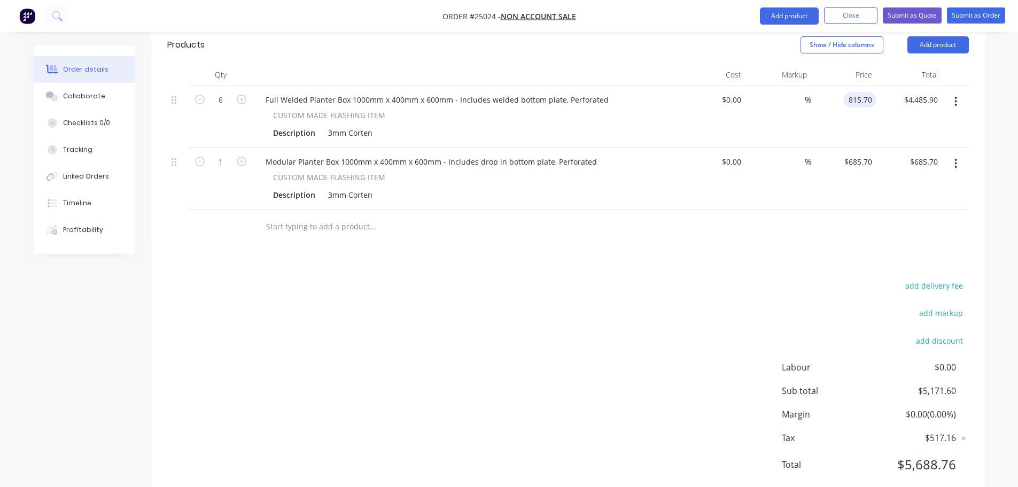
type input "$815.70"
type input "4894.20"
type input "815.7"
type input "$4,894.20"
click at [865, 92] on input "815.7" at bounding box center [864, 99] width 25 height 15
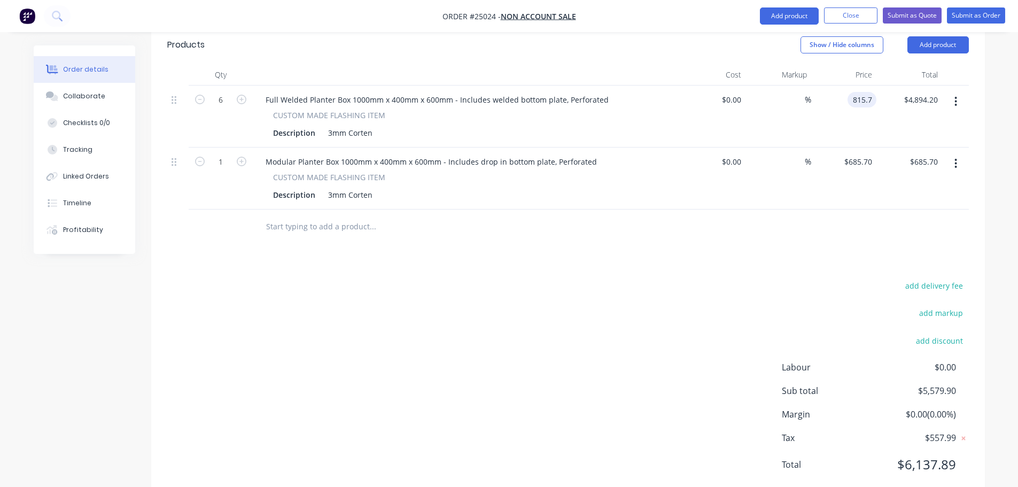
type input "$815.70"
click at [731, 164] on div "$0.00 $0.00" at bounding box center [713, 178] width 66 height 62
click at [239, 157] on icon "button" at bounding box center [242, 162] width 10 height 10
type input "2"
type input "$1,371.40"
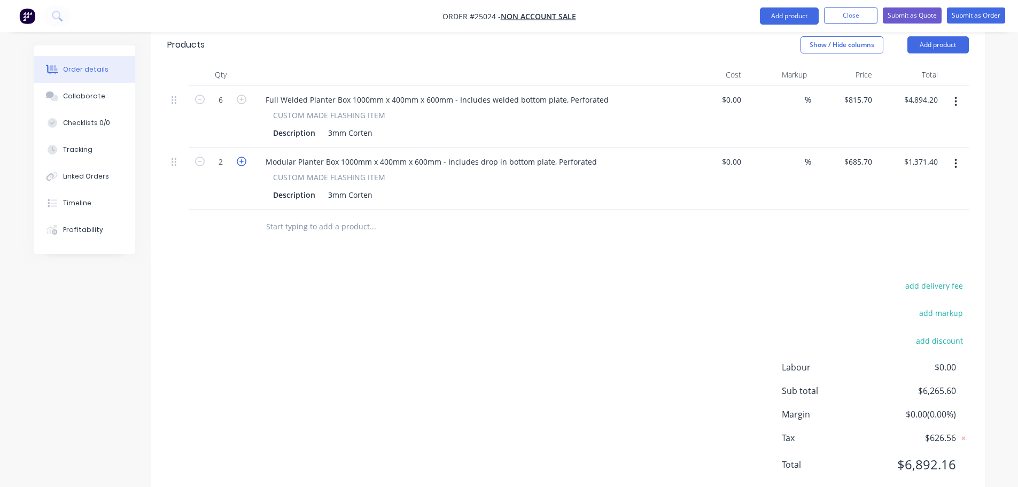
click at [239, 157] on icon "button" at bounding box center [242, 162] width 10 height 10
type input "3"
type input "$2,057.10"
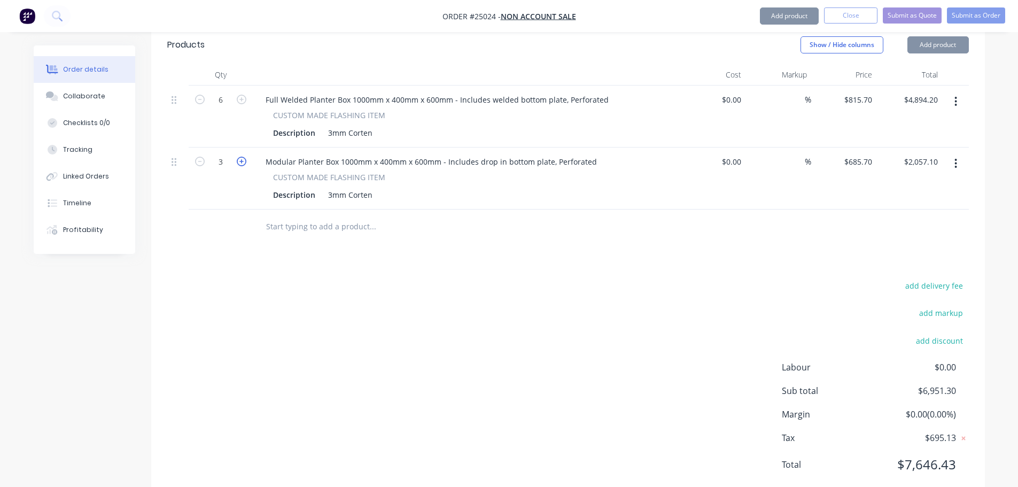
click at [239, 157] on icon "button" at bounding box center [242, 162] width 10 height 10
type input "4"
type input "$2,742.80"
click at [239, 157] on icon "button" at bounding box center [242, 162] width 10 height 10
type input "5"
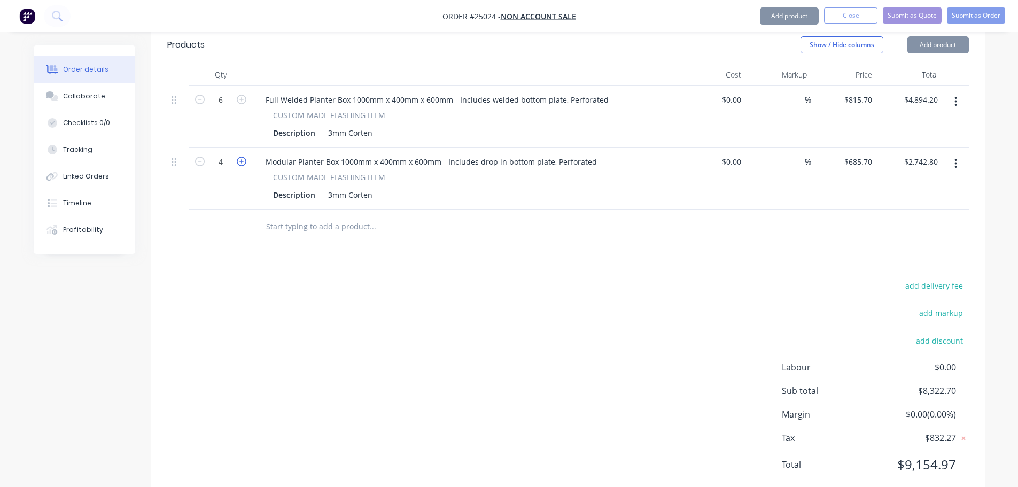
type input "$3,428.50"
click at [239, 157] on icon "button" at bounding box center [242, 162] width 10 height 10
type input "6"
type input "$4,114.20"
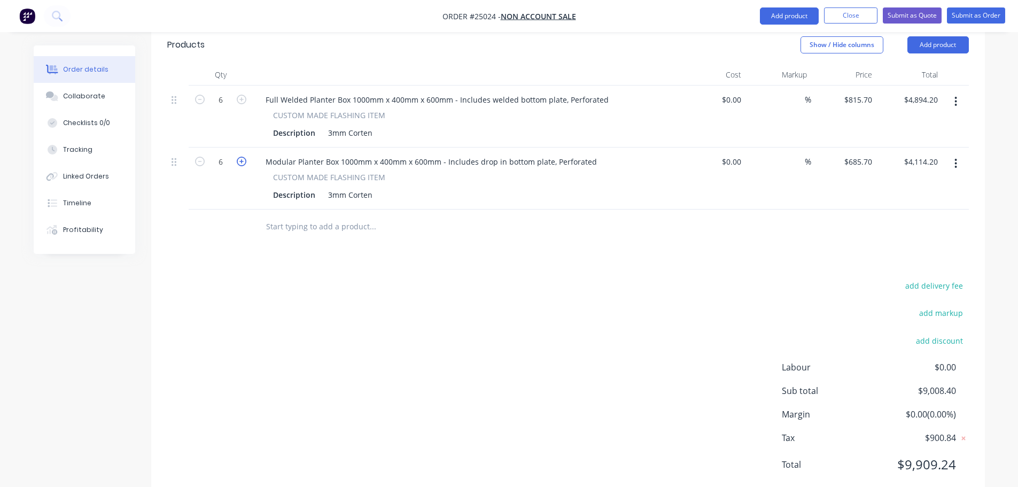
click at [239, 157] on icon "button" at bounding box center [242, 162] width 10 height 10
type input "7"
type input "$4,799.90"
click at [205, 155] on button "button" at bounding box center [200, 160] width 14 height 11
type input "6"
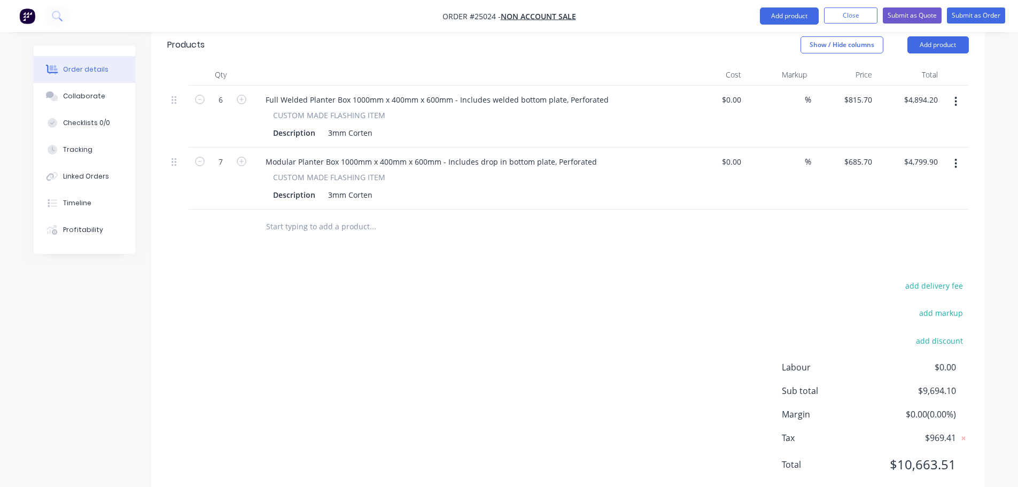
type input "$4,114.20"
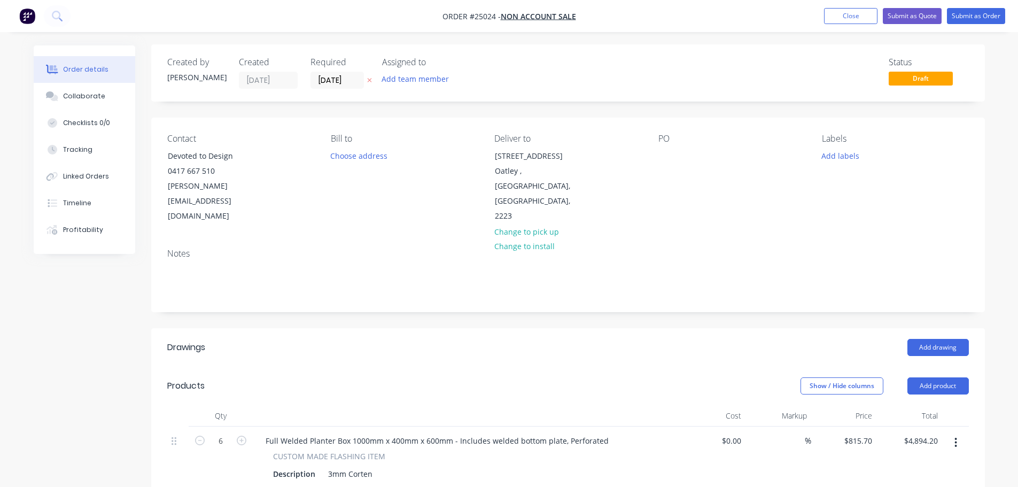
scroll to position [0, 0]
click at [934, 378] on button "Add product" at bounding box center [937, 386] width 61 height 17
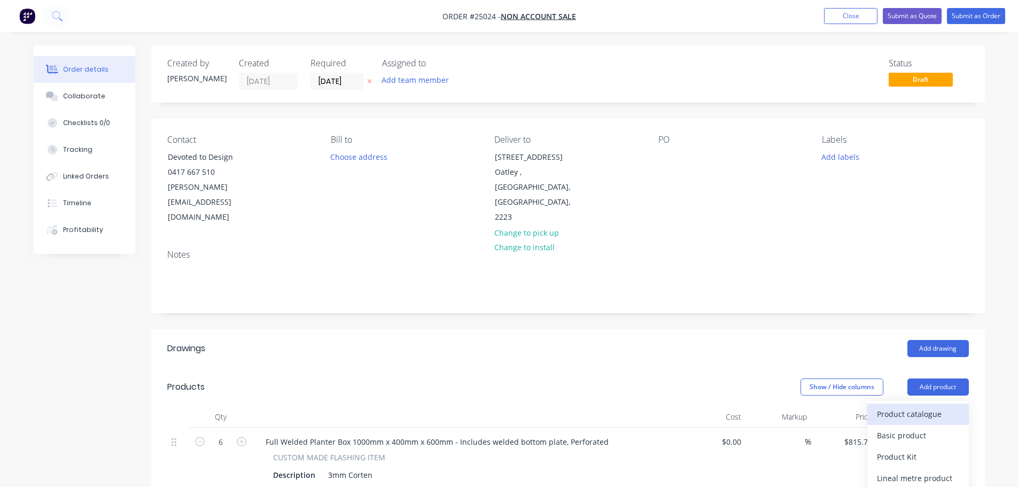
click at [900, 406] on div "Product catalogue" at bounding box center [918, 413] width 82 height 15
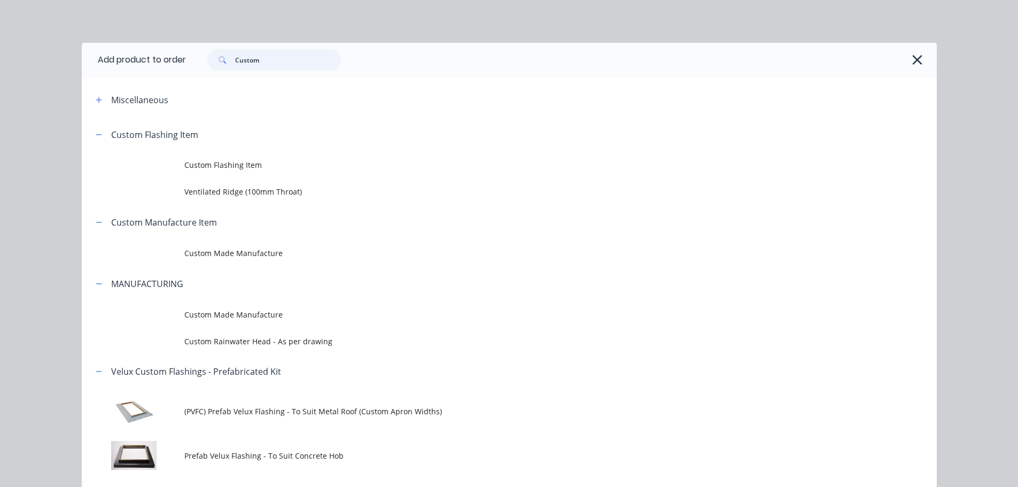
drag, startPoint x: 276, startPoint y: 54, endPoint x: 175, endPoint y: 45, distance: 100.8
click at [175, 45] on header "Add product to order Custom" at bounding box center [509, 60] width 855 height 34
type input "delivery"
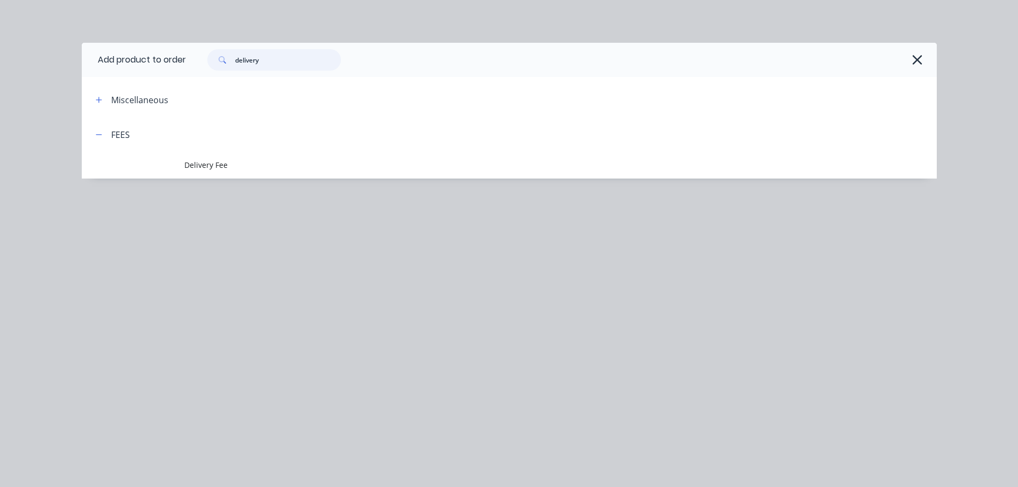
drag, startPoint x: 272, startPoint y: 60, endPoint x: 180, endPoint y: 58, distance: 91.9
click at [180, 58] on header "Add product to order delivery" at bounding box center [509, 60] width 855 height 34
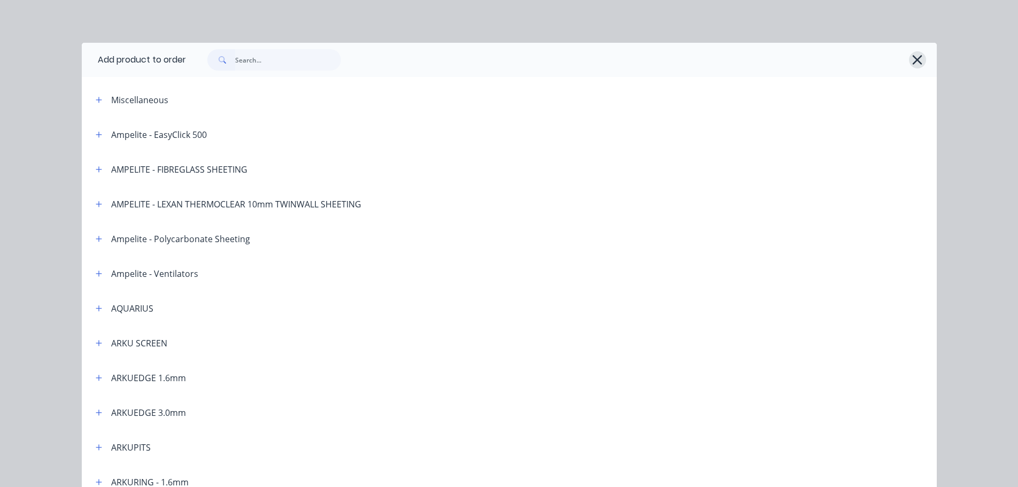
click at [920, 63] on button "button" at bounding box center [917, 59] width 17 height 17
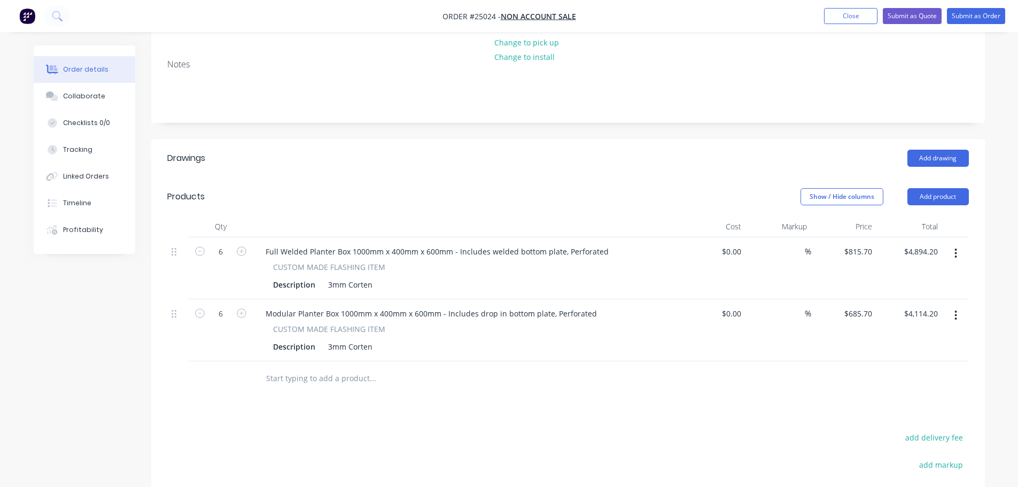
scroll to position [214, 0]
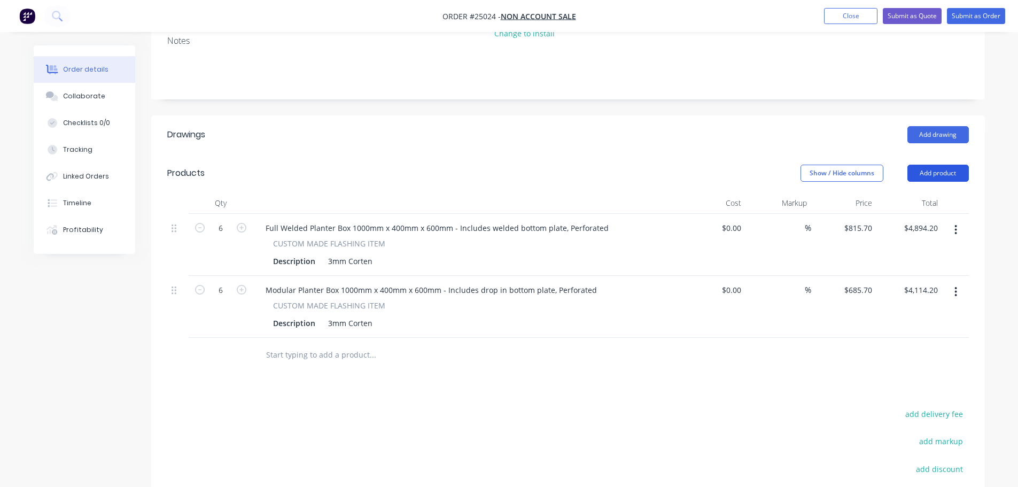
click at [956, 165] on button "Add product" at bounding box center [937, 173] width 61 height 17
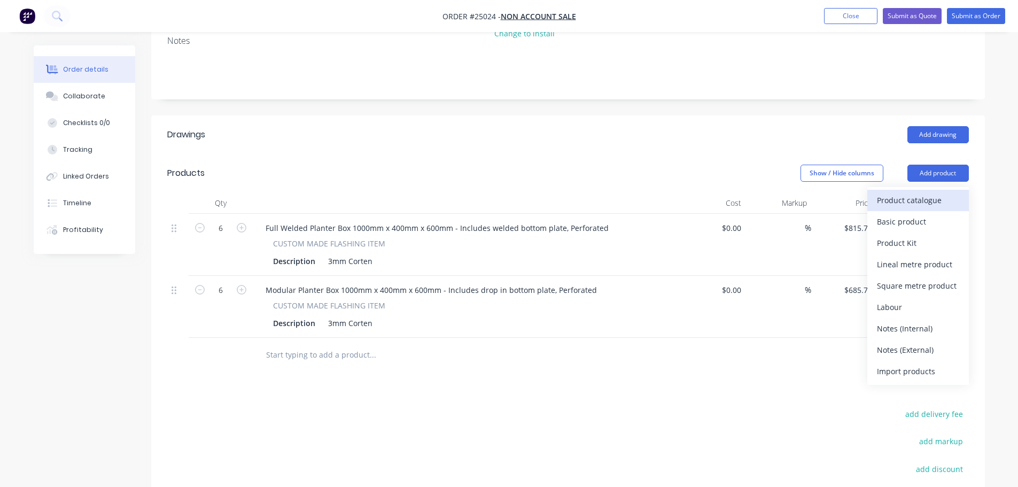
click at [899, 192] on div "Product catalogue" at bounding box center [918, 199] width 82 height 15
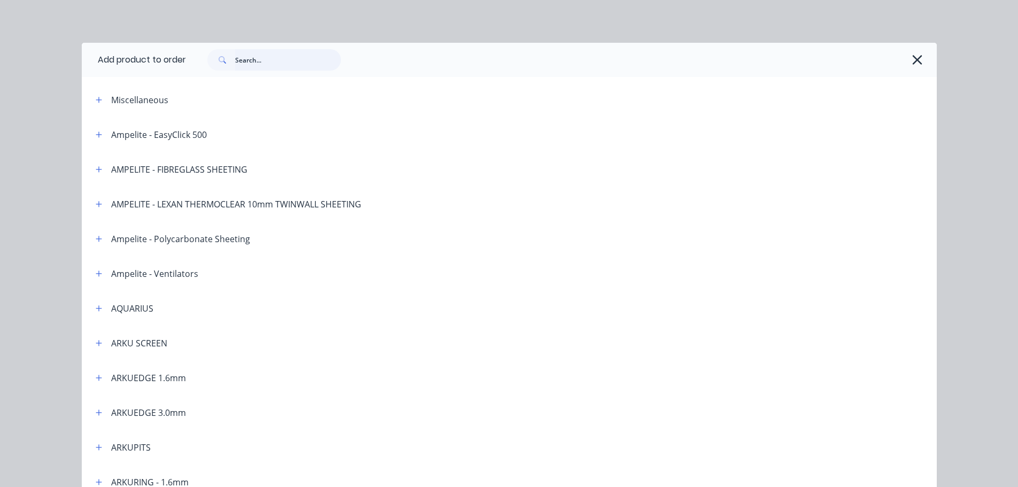
click at [297, 63] on input "text" at bounding box center [288, 59] width 106 height 21
type input "delivery"
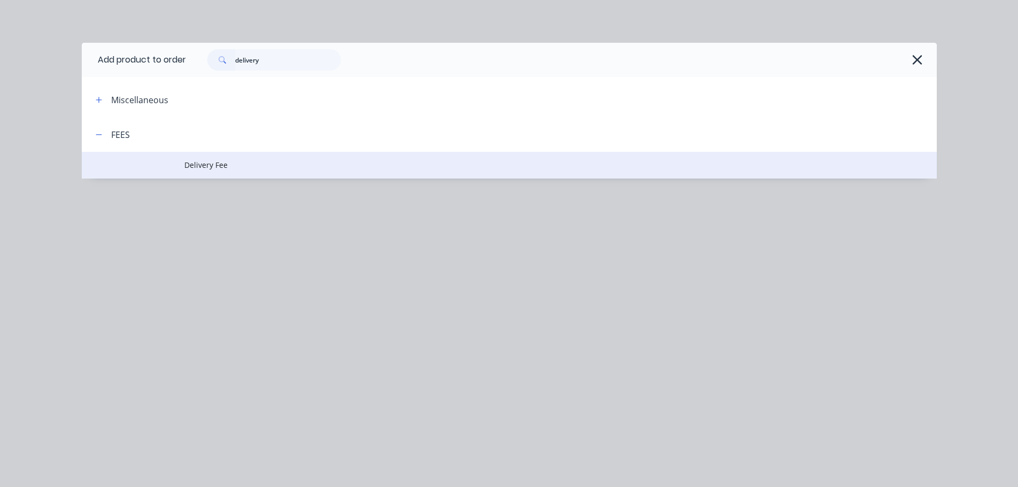
click at [241, 160] on span "Delivery Fee" at bounding box center [485, 164] width 602 height 11
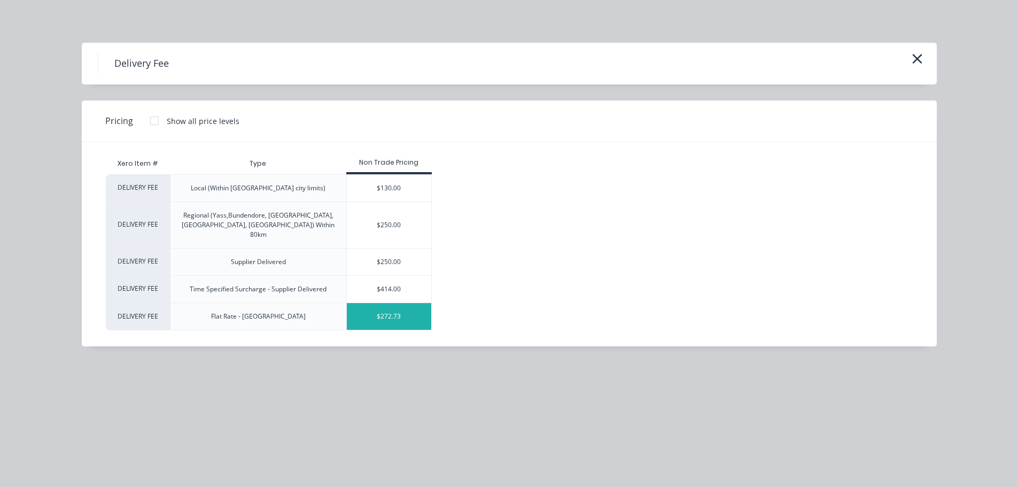
click at [401, 305] on div "$272.73" at bounding box center [389, 316] width 85 height 27
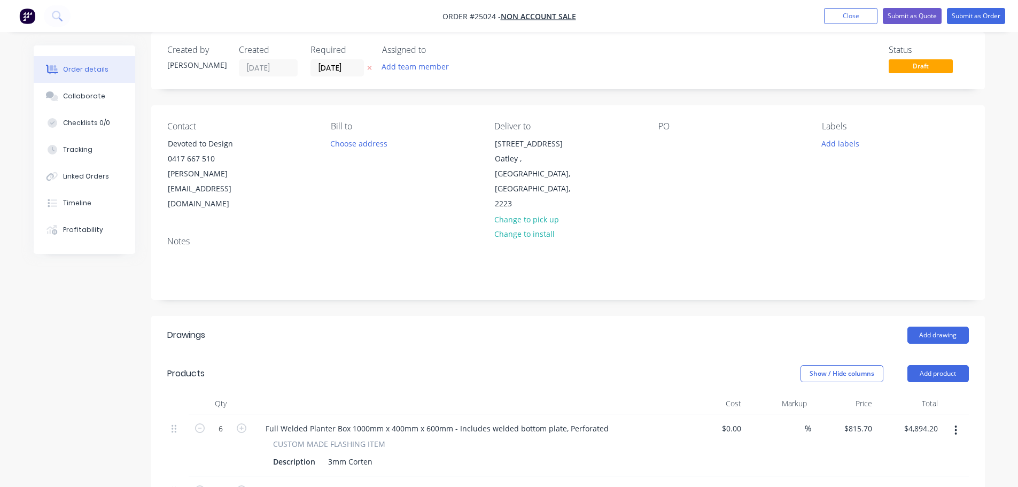
scroll to position [0, 0]
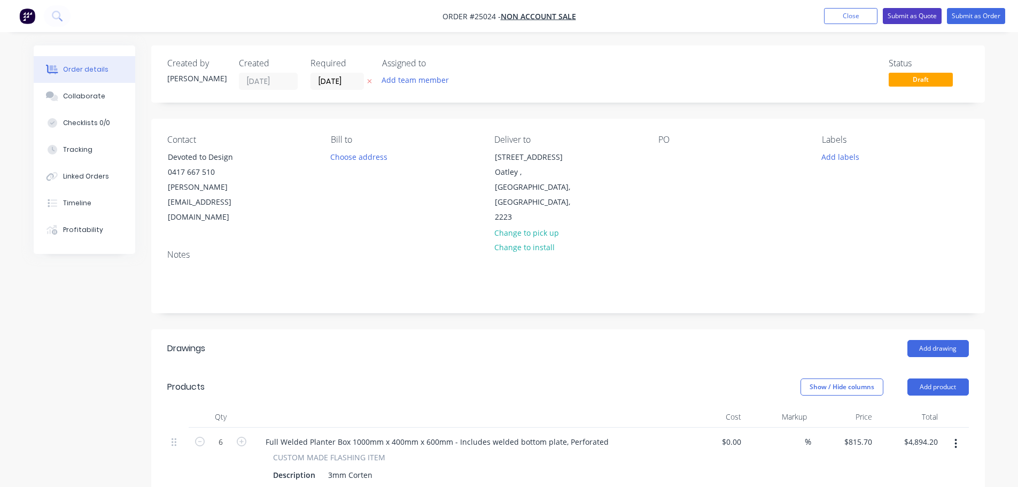
drag, startPoint x: 931, startPoint y: 19, endPoint x: 770, endPoint y: 117, distance: 188.0
click at [780, 112] on div "Order #25024 - NON ACCOUNT SALE Add product Close Submit as Quote Submit as Ord…" at bounding box center [509, 460] width 1018 height 921
click at [678, 151] on div "PO" at bounding box center [731, 180] width 146 height 90
click at [665, 157] on div at bounding box center [666, 156] width 17 height 15
drag, startPoint x: 965, startPoint y: 11, endPoint x: 919, endPoint y: 15, distance: 46.7
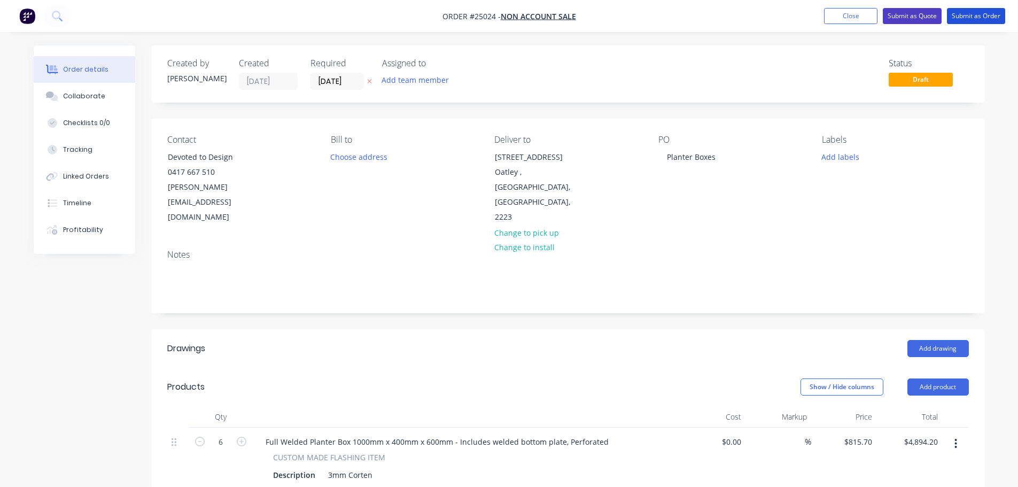
click at [923, 21] on ul "Add product Close Submit as Quote Submit as Order" at bounding box center [914, 16] width 207 height 16
click at [919, 15] on button "Submit as Quote" at bounding box center [912, 16] width 59 height 16
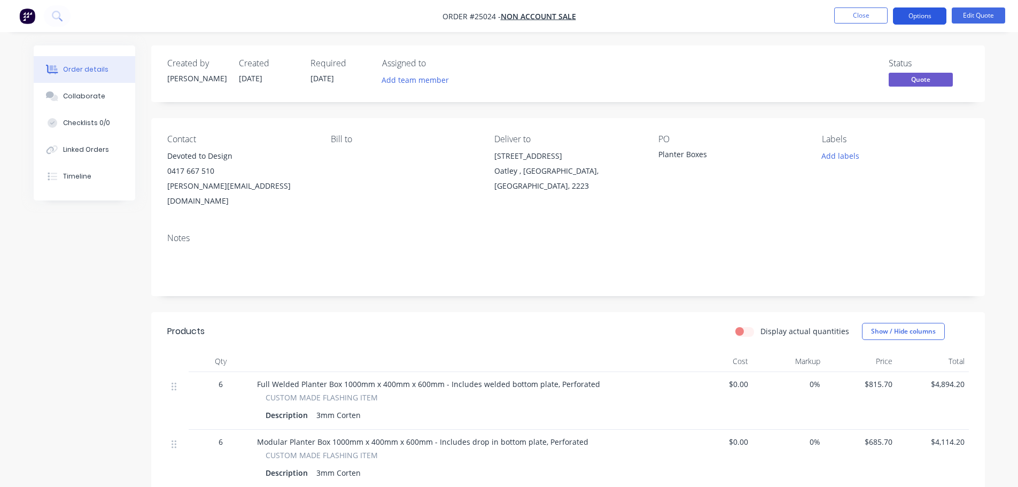
click at [926, 12] on button "Options" at bounding box center [919, 15] width 53 height 17
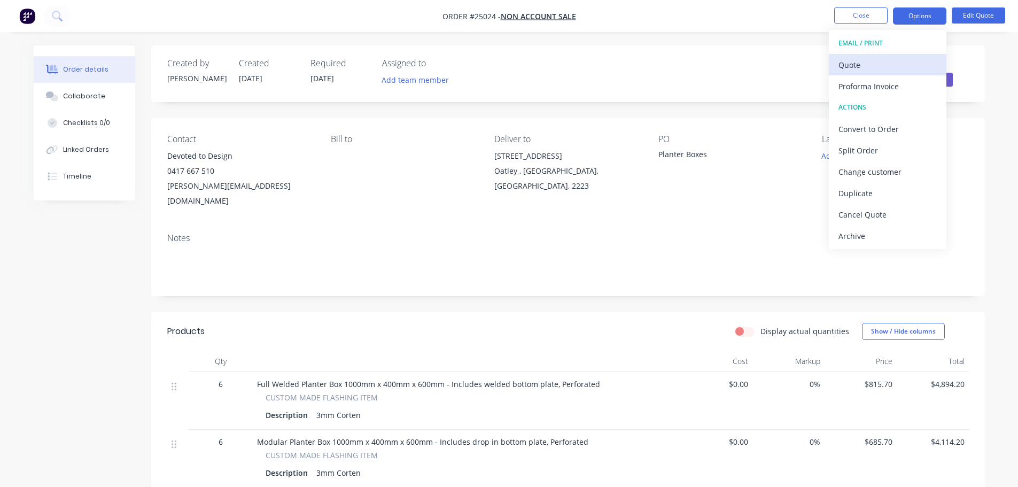
click at [874, 67] on div "Quote" at bounding box center [887, 64] width 98 height 15
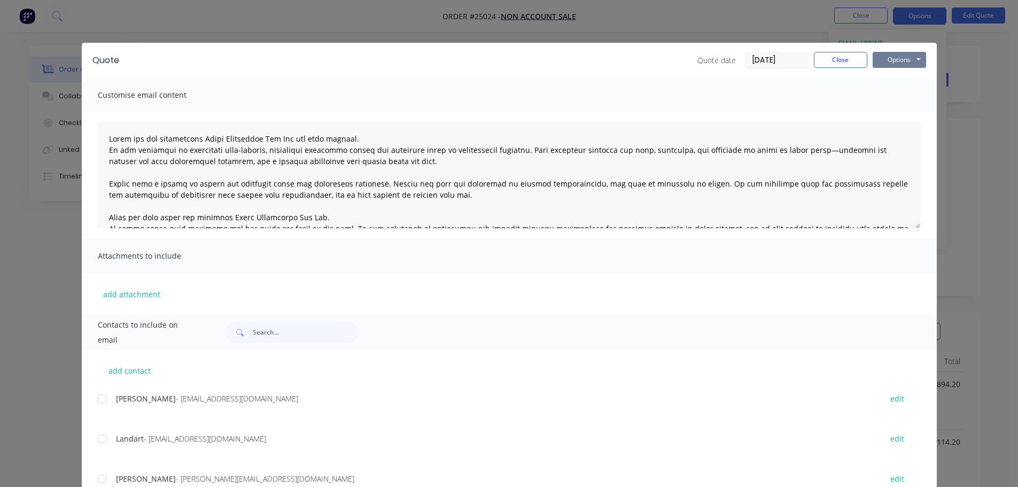
click at [889, 59] on button "Options" at bounding box center [898, 60] width 53 height 16
drag, startPoint x: 893, startPoint y: 110, endPoint x: 226, endPoint y: 258, distance: 683.6
click at [340, 197] on div "Quote Quote date 23/09/25 Close Options Preview Print Email Customise email con…" at bounding box center [509, 339] width 855 height 592
click at [268, 334] on input "text" at bounding box center [306, 332] width 106 height 21
type input "dina"
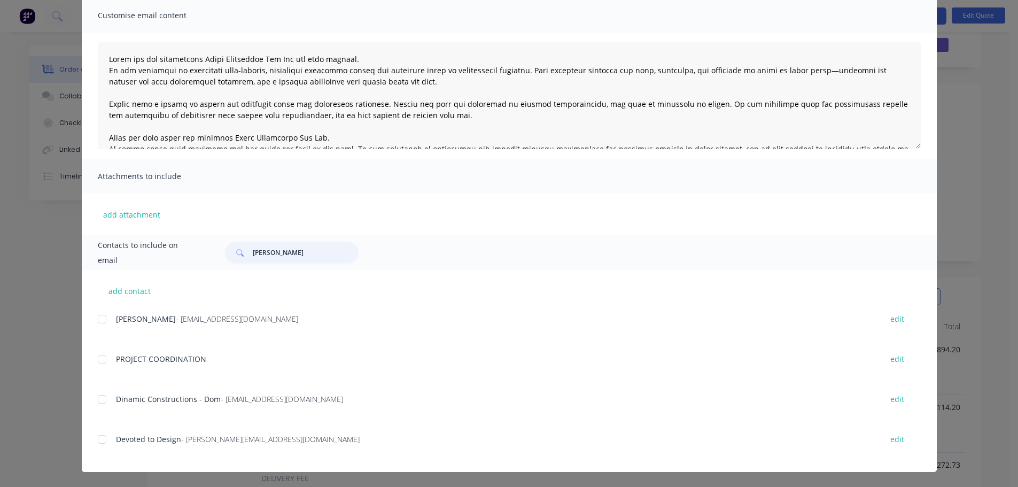
scroll to position [53, 0]
click at [96, 435] on div at bounding box center [101, 438] width 21 height 21
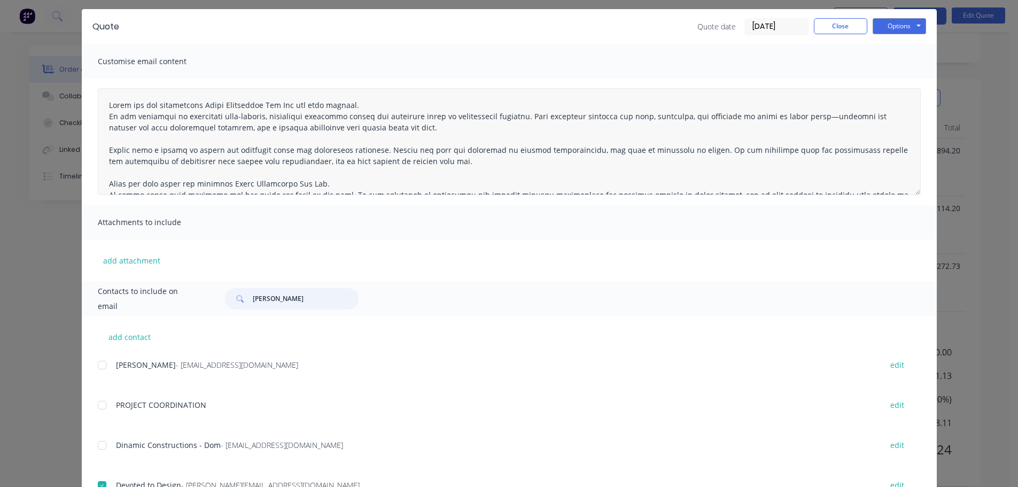
scroll to position [0, 0]
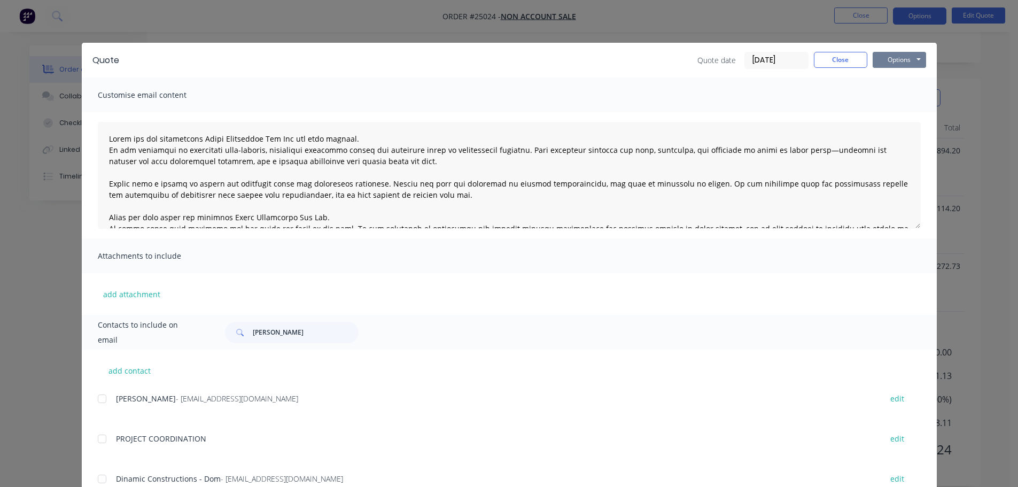
click at [907, 59] on button "Options" at bounding box center [898, 60] width 53 height 16
click at [883, 114] on button "Email" at bounding box center [906, 114] width 68 height 18
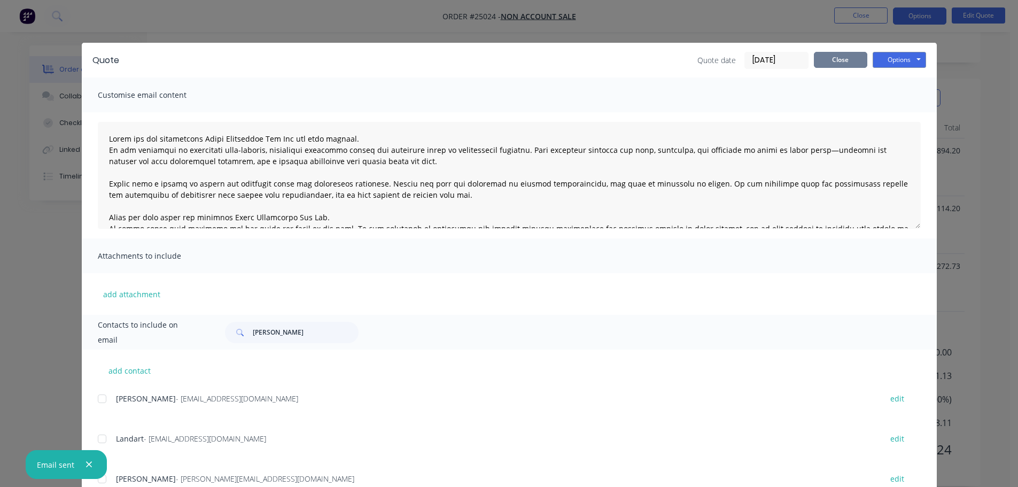
click at [839, 67] on button "Close" at bounding box center [840, 60] width 53 height 16
